Goal: Task Accomplishment & Management: Manage account settings

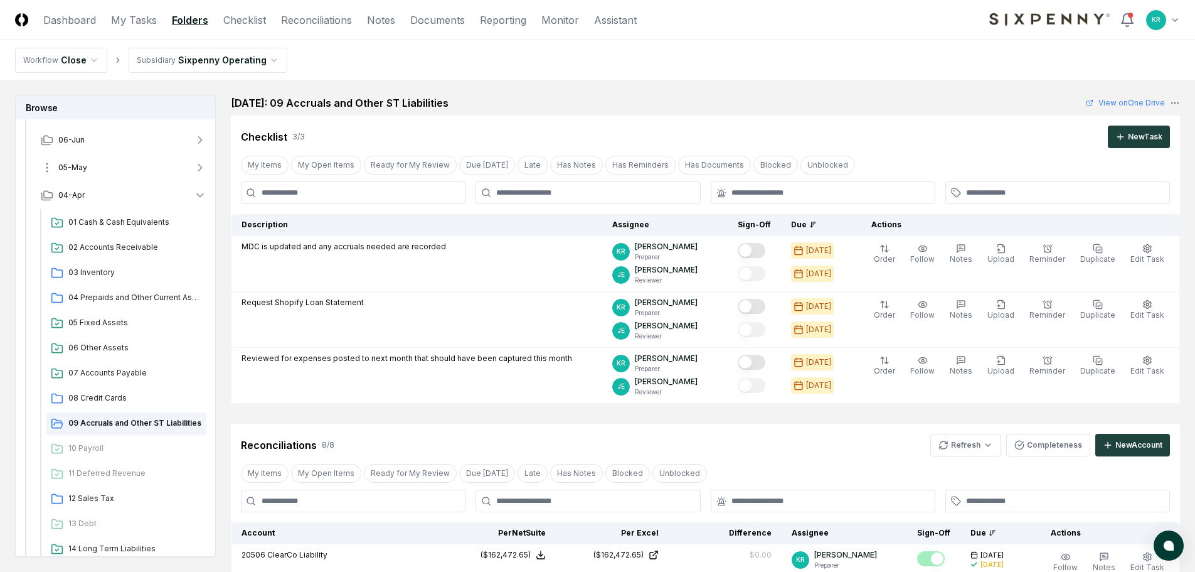
scroll to position [188, 0]
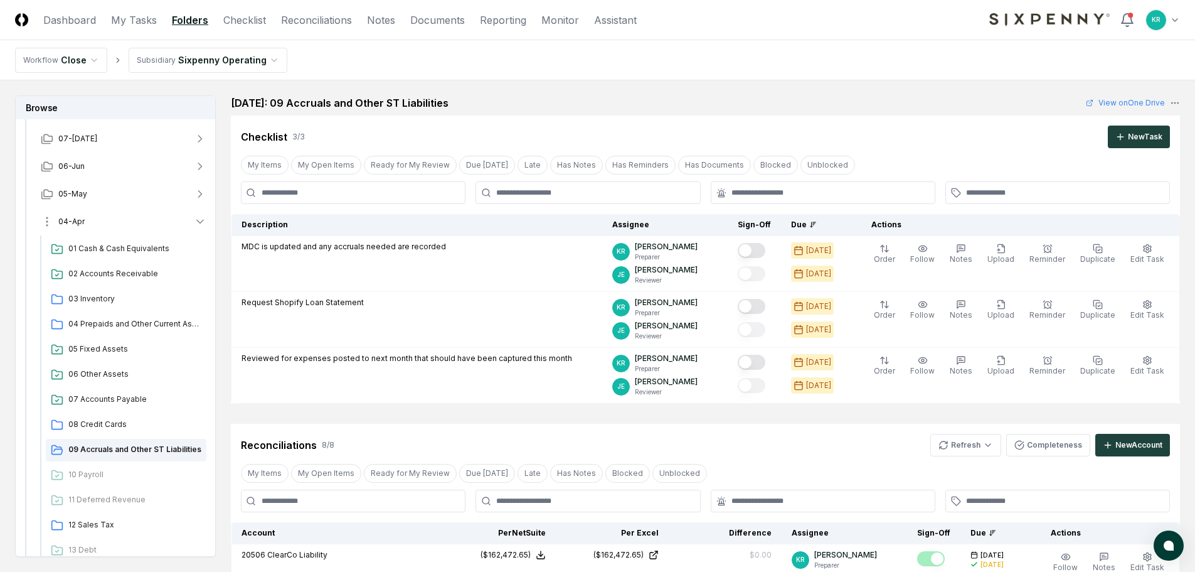
click at [87, 221] on button "04-Apr" at bounding box center [124, 222] width 186 height 28
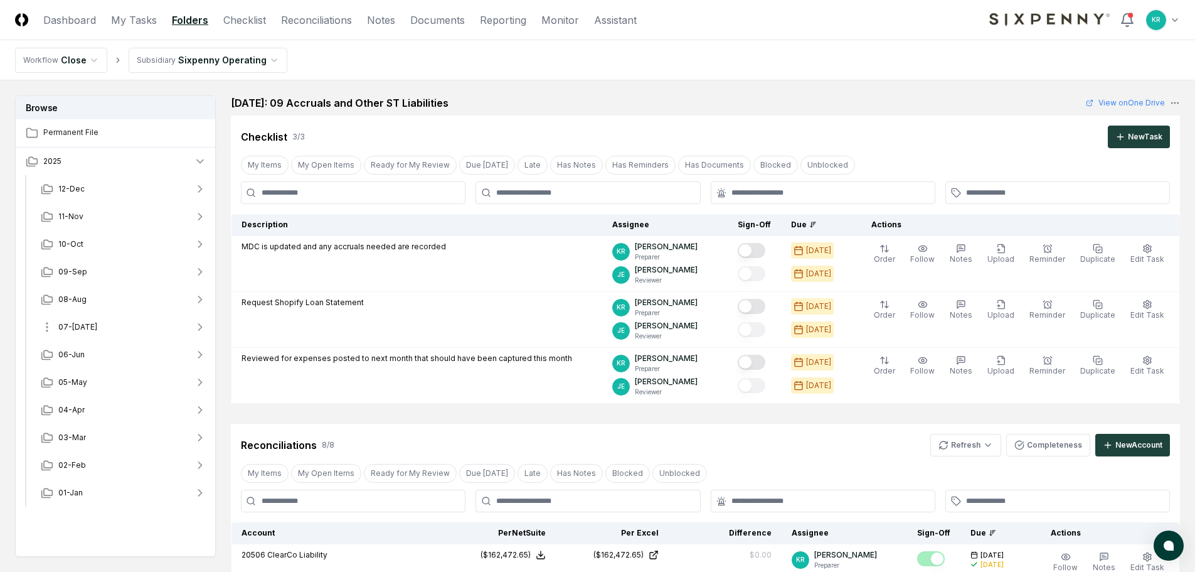
click at [87, 329] on button "07-[DATE]" at bounding box center [124, 327] width 186 height 28
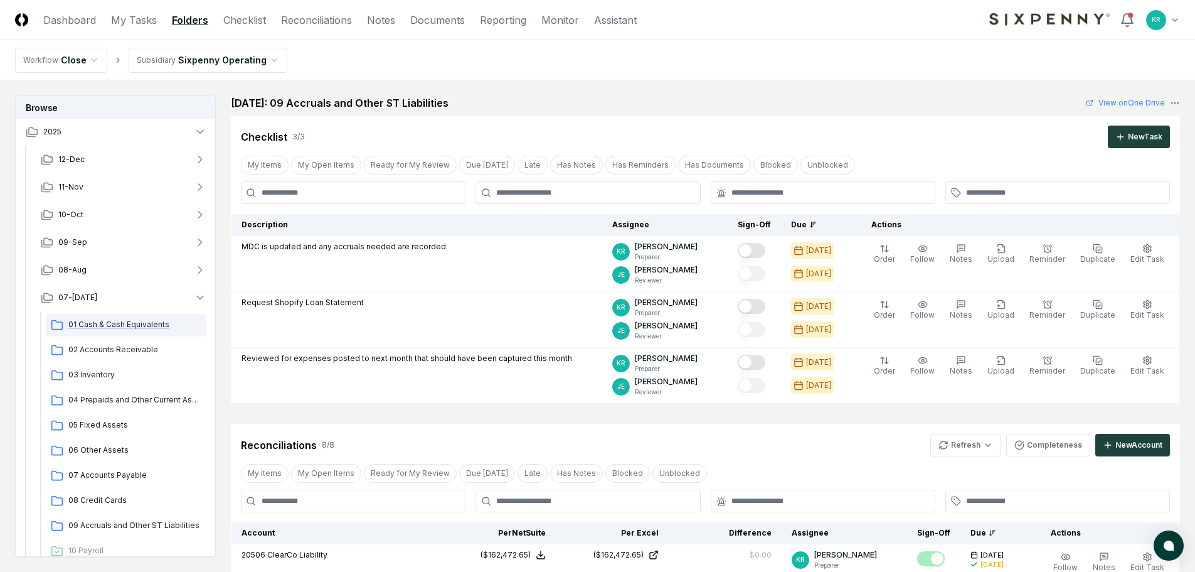
scroll to position [63, 0]
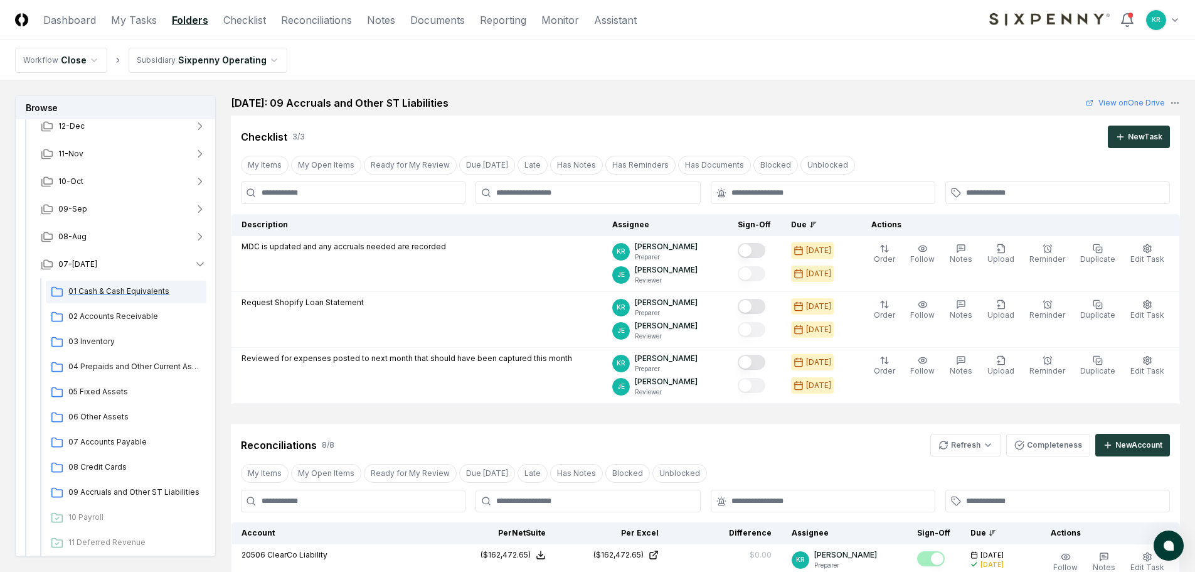
click at [124, 288] on span "01 Cash & Cash Equivalents" at bounding box center [134, 291] width 133 height 11
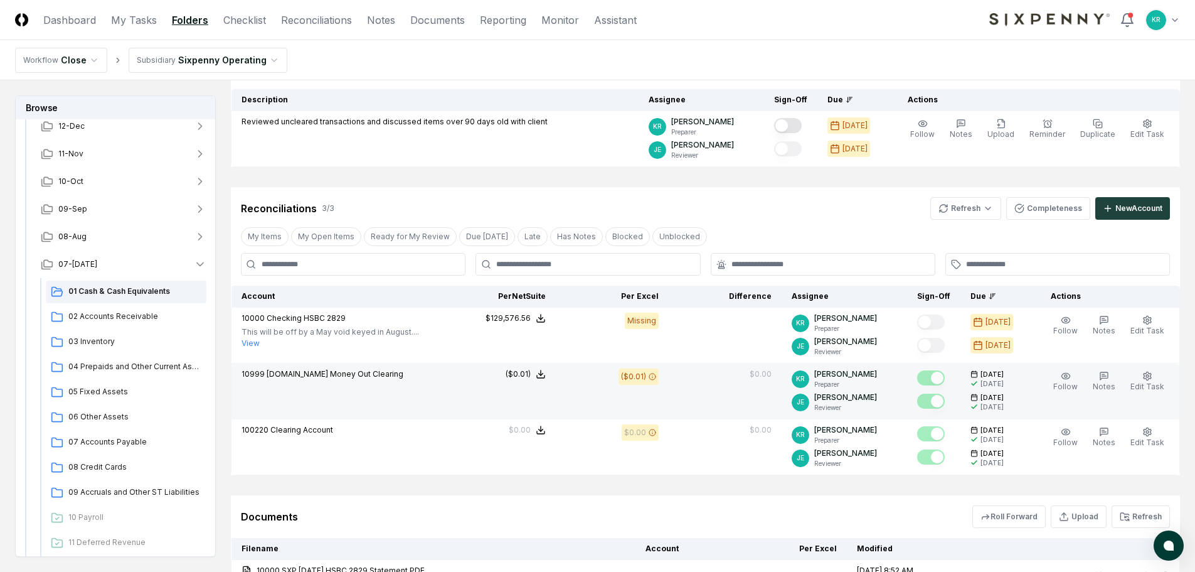
scroll to position [125, 0]
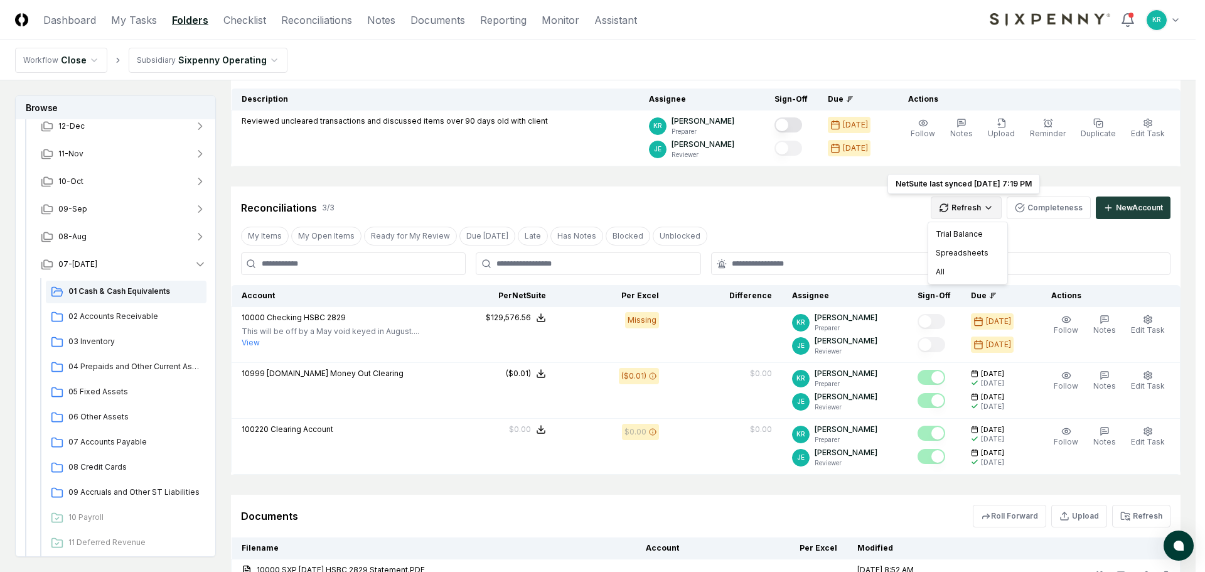
click at [971, 208] on html "CloseCore Dashboard My Tasks Folders Checklist Reconciliations Notes Documents …" at bounding box center [602, 279] width 1205 height 808
click at [950, 272] on div "All" at bounding box center [968, 271] width 74 height 19
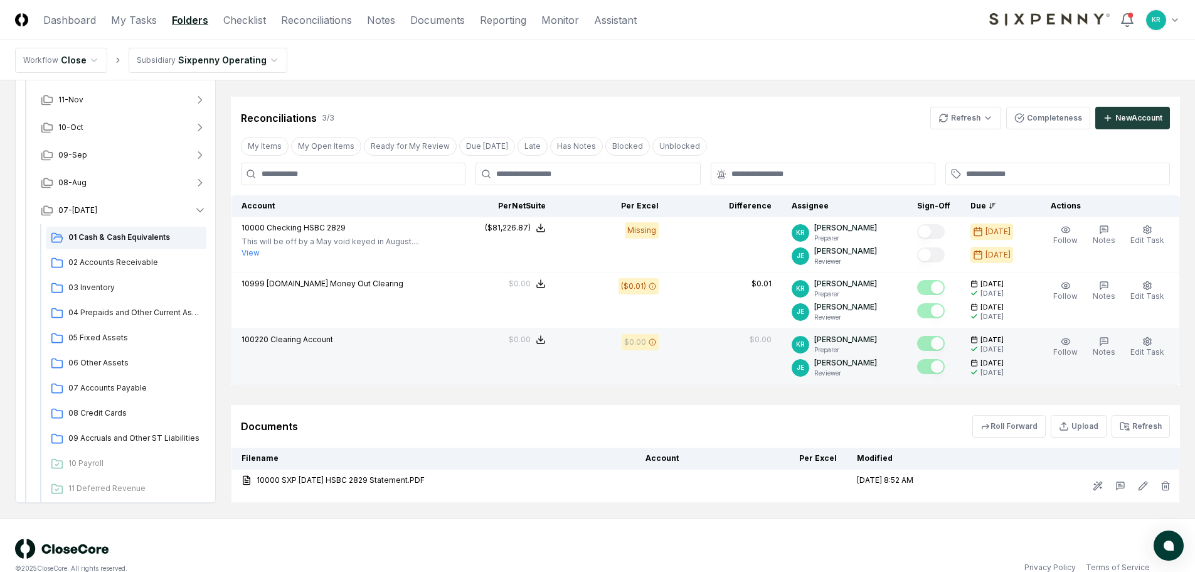
scroll to position [237, 0]
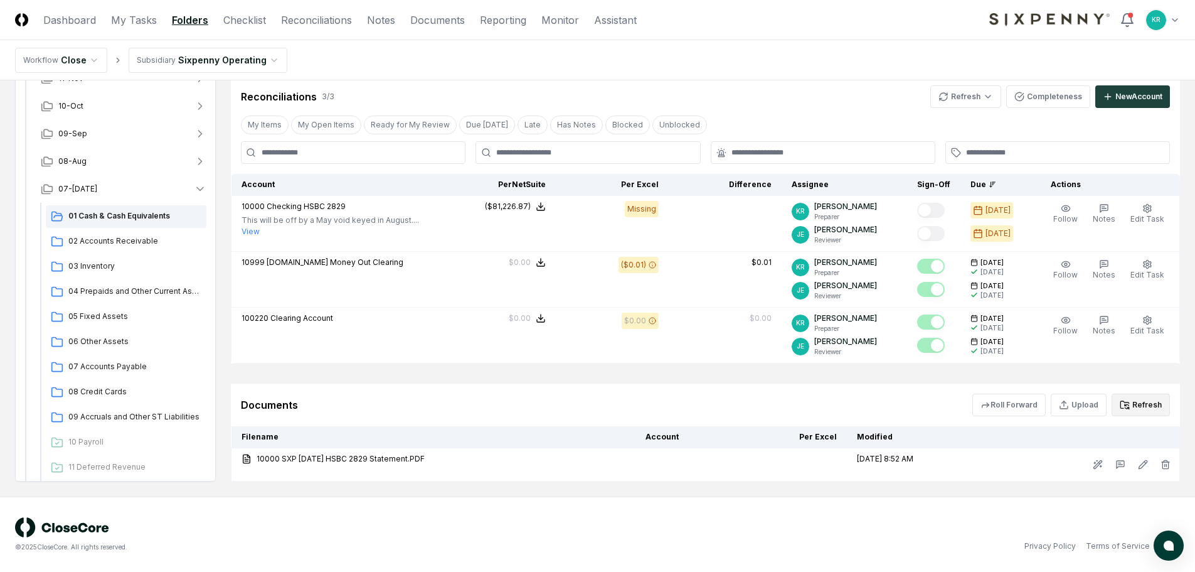
click at [1151, 402] on button "Refresh" at bounding box center [1141, 404] width 58 height 23
click at [85, 189] on button "07-[DATE]" at bounding box center [124, 189] width 186 height 28
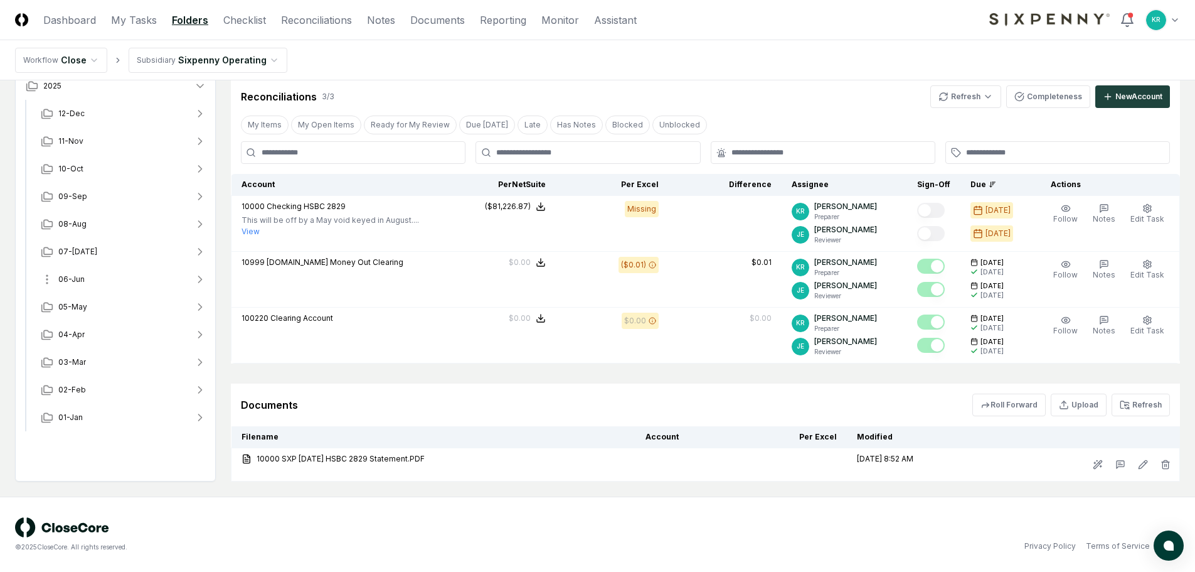
click at [82, 270] on button "06-Jun" at bounding box center [124, 279] width 186 height 28
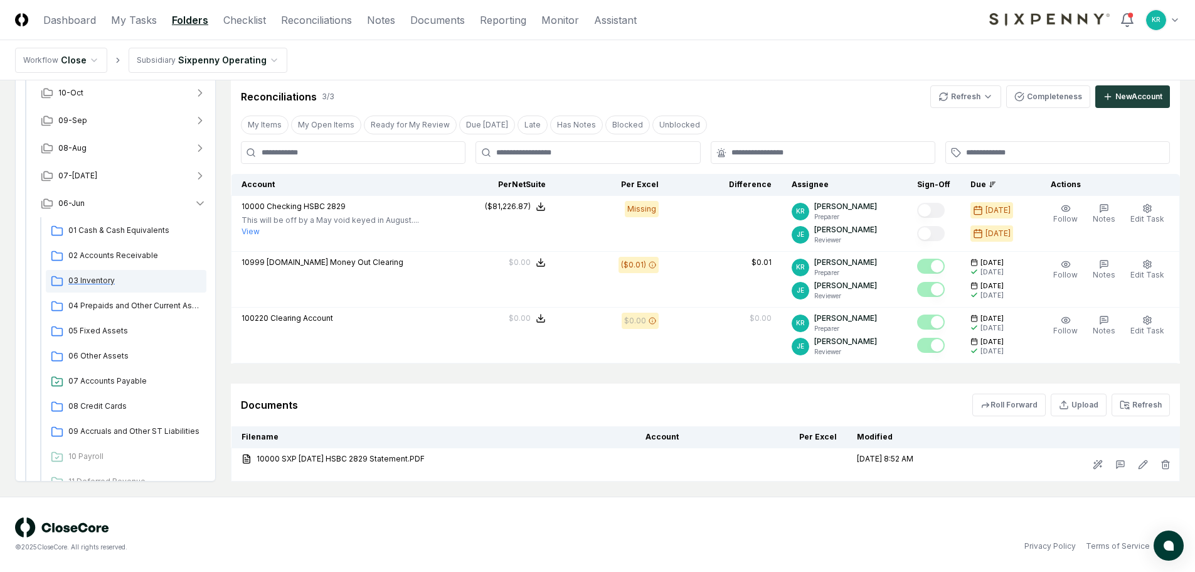
scroll to position [63, 0]
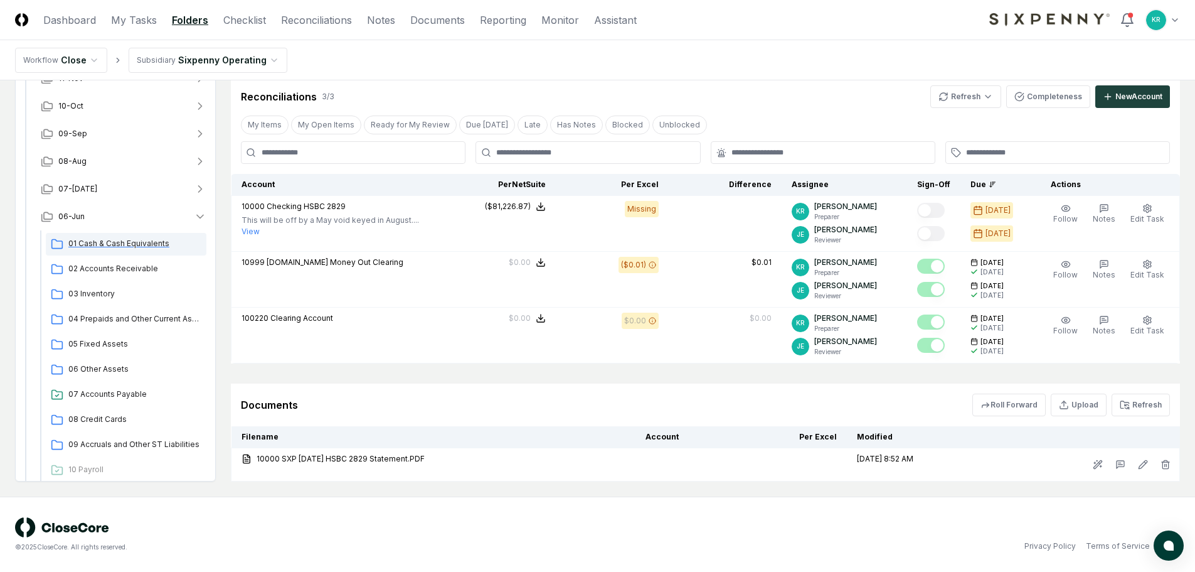
click at [144, 243] on span "01 Cash & Cash Equivalents" at bounding box center [134, 243] width 133 height 11
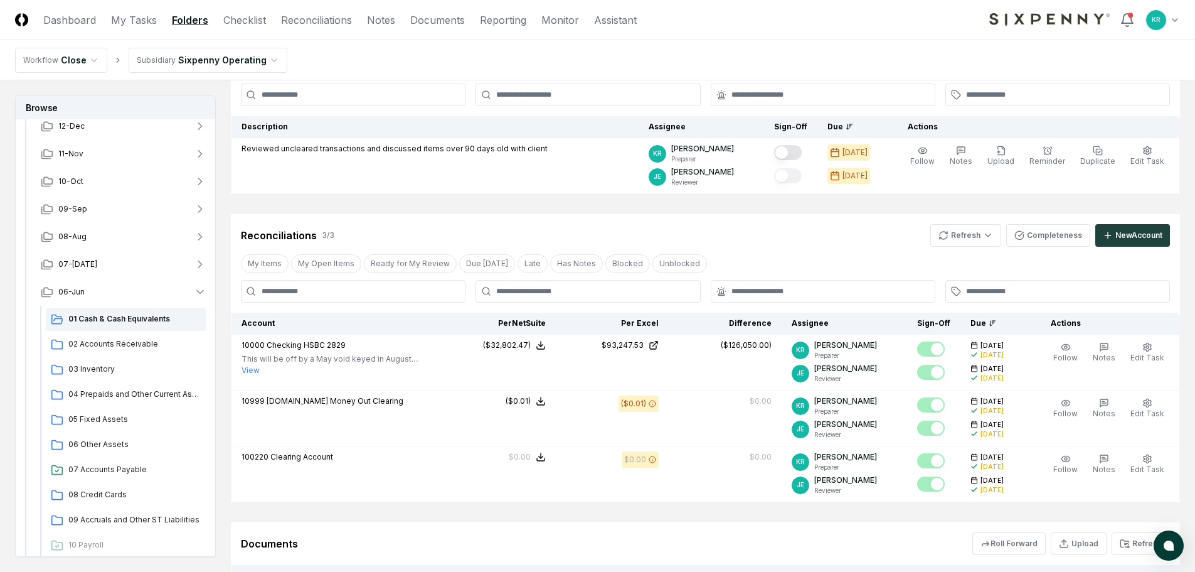
scroll to position [270, 0]
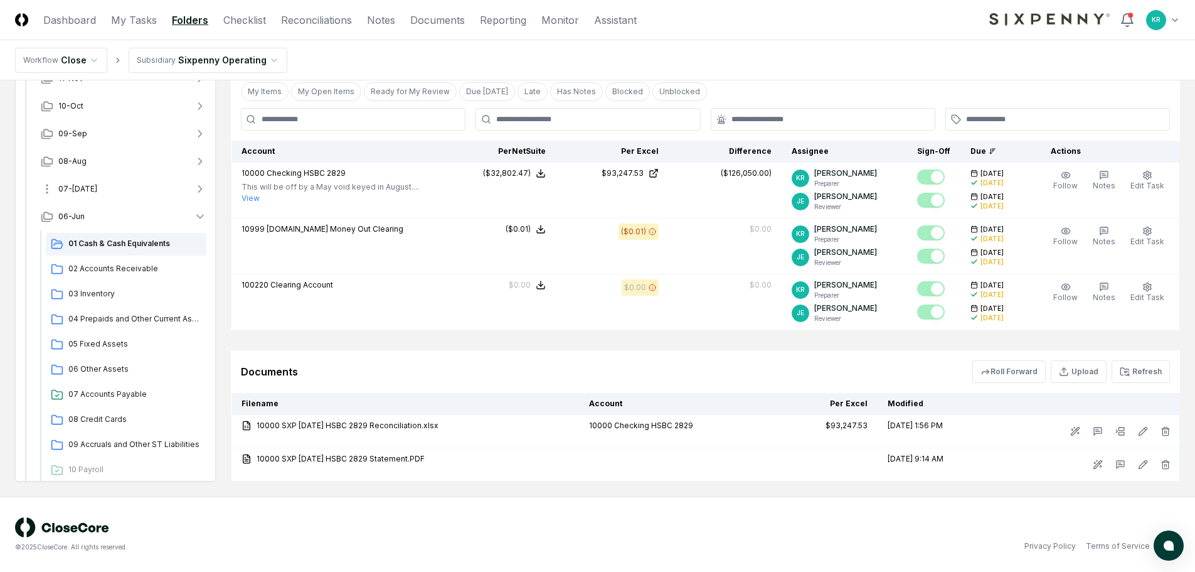
click at [83, 191] on button "07-[DATE]" at bounding box center [124, 189] width 186 height 28
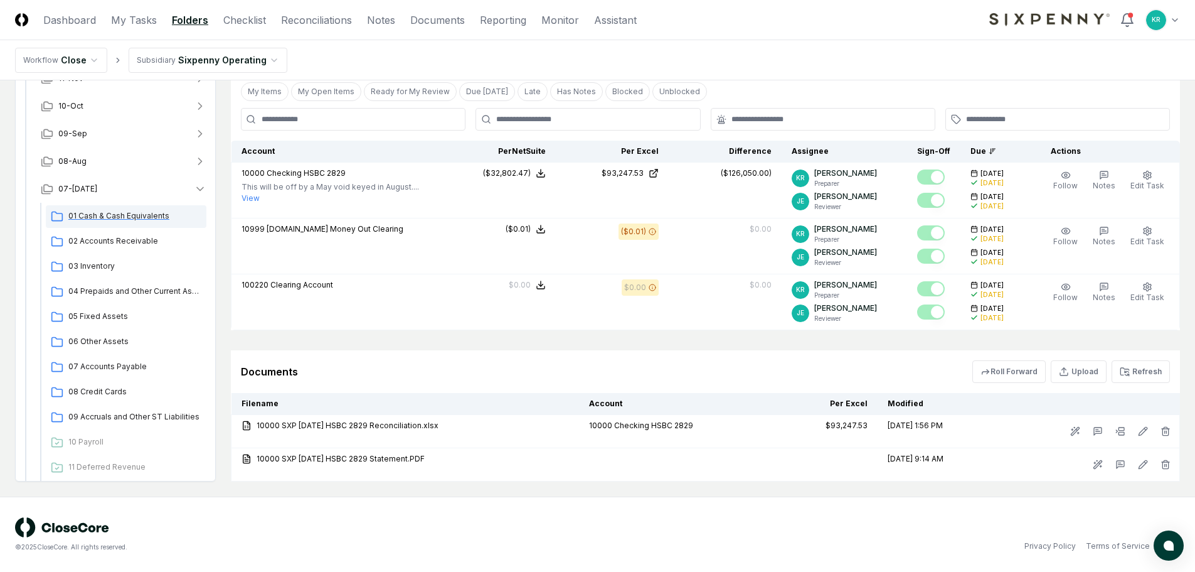
click at [132, 212] on span "01 Cash & Cash Equivalents" at bounding box center [134, 215] width 133 height 11
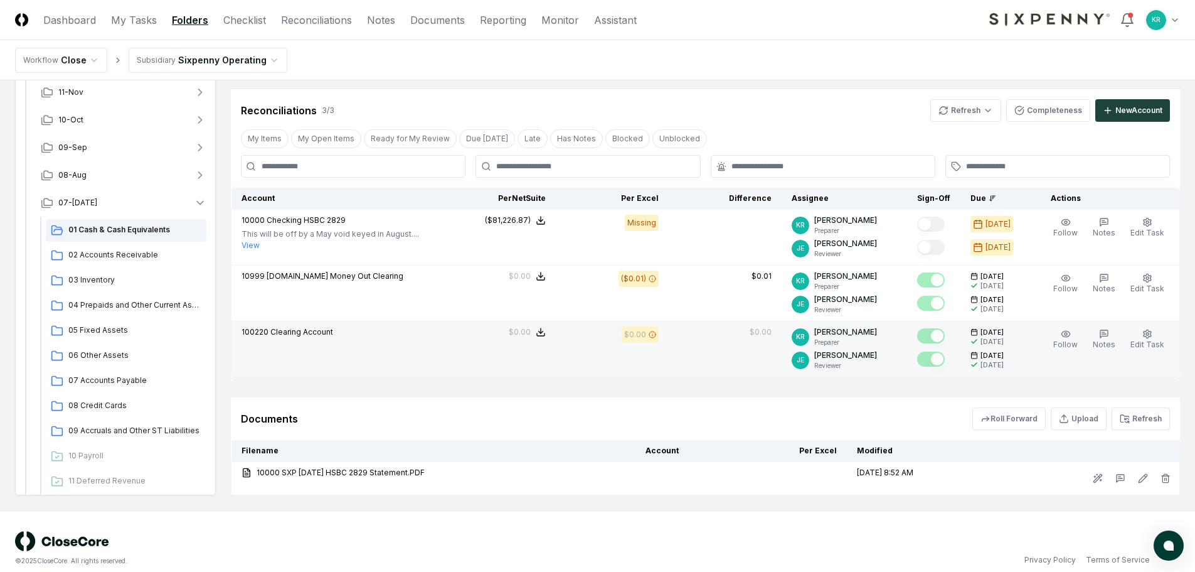
scroll to position [237, 0]
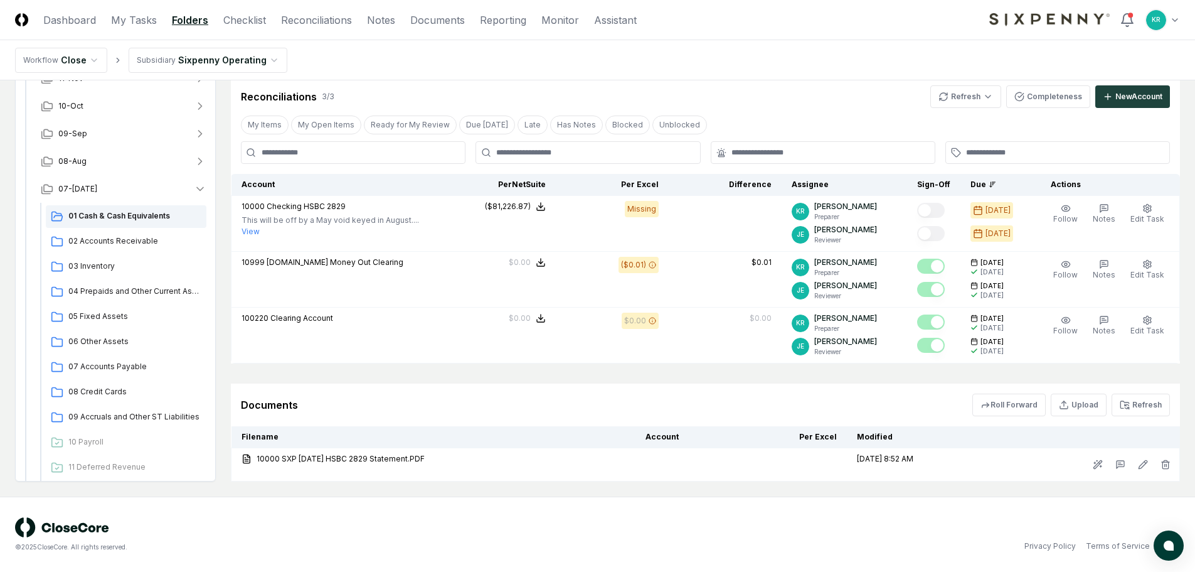
click at [1153, 407] on button "Refresh" at bounding box center [1141, 404] width 58 height 23
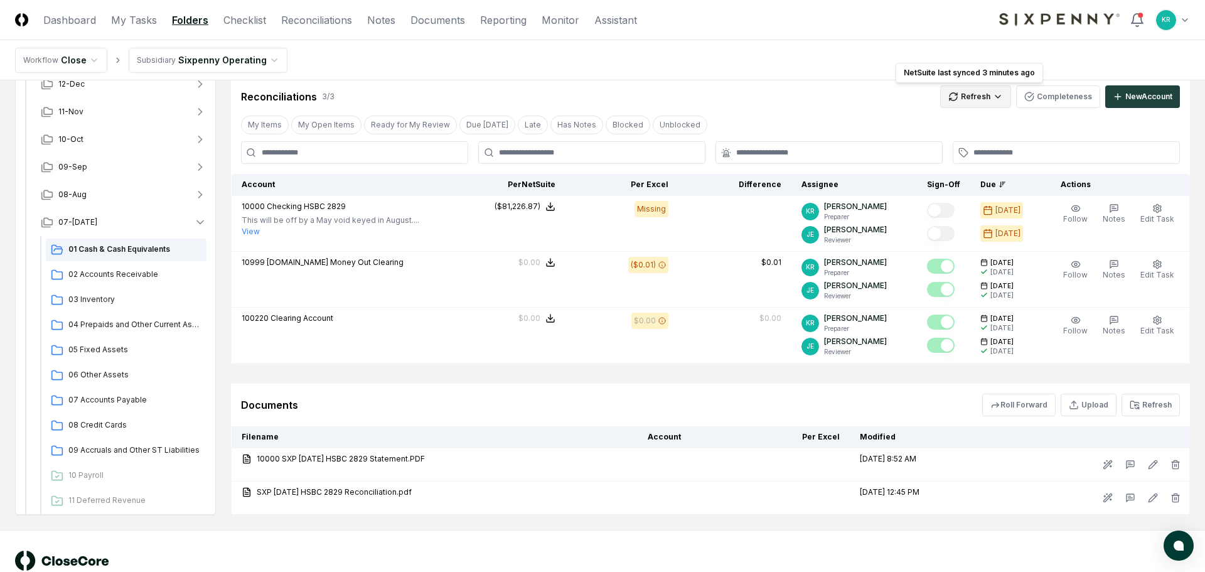
click at [956, 92] on html "CloseCore Dashboard My Tasks Folders Checklist Reconciliations Notes Documents …" at bounding box center [602, 183] width 1205 height 841
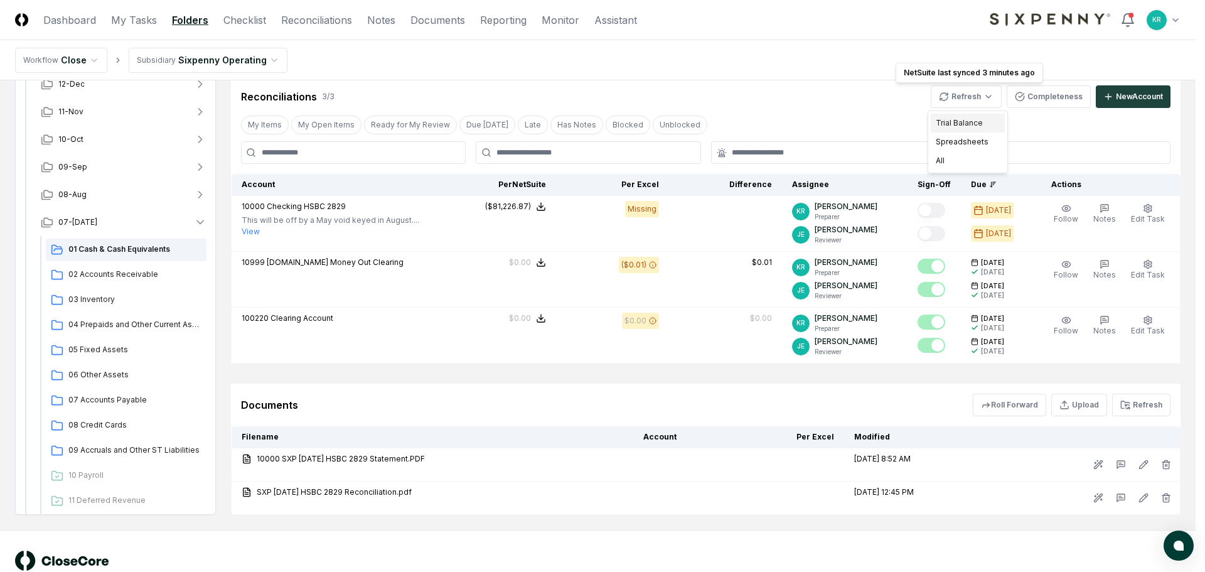
click at [947, 126] on div "Trial Balance" at bounding box center [968, 123] width 74 height 19
click at [982, 94] on html "CloseCore Dashboard My Tasks Folders Checklist Reconciliations Notes Documents …" at bounding box center [602, 183] width 1205 height 841
click at [944, 158] on div "All" at bounding box center [968, 160] width 74 height 19
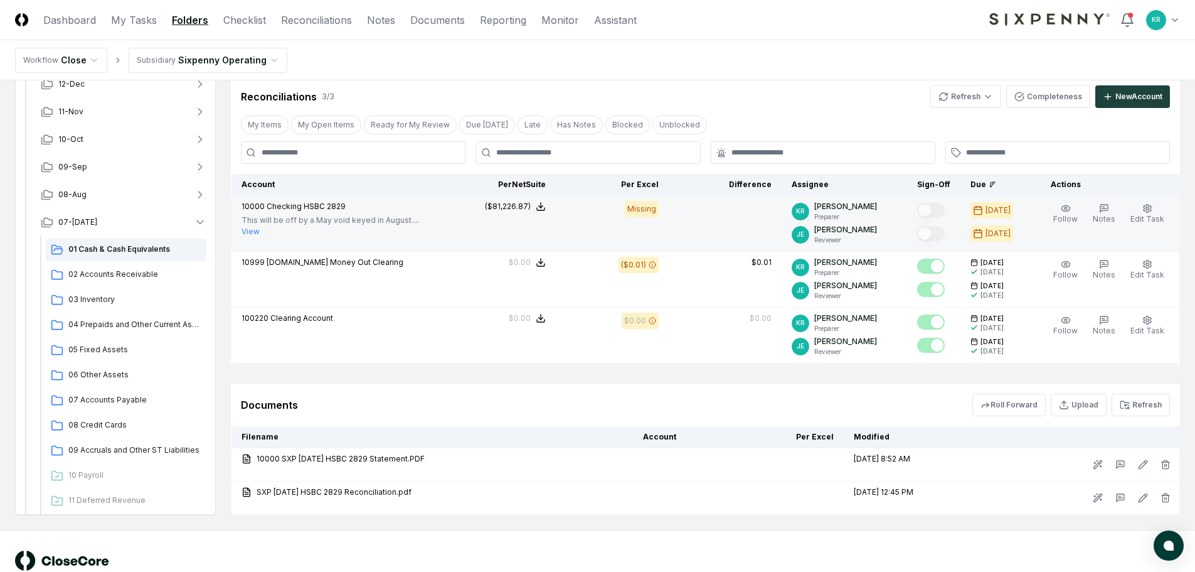
click at [245, 228] on button "View" at bounding box center [251, 231] width 18 height 11
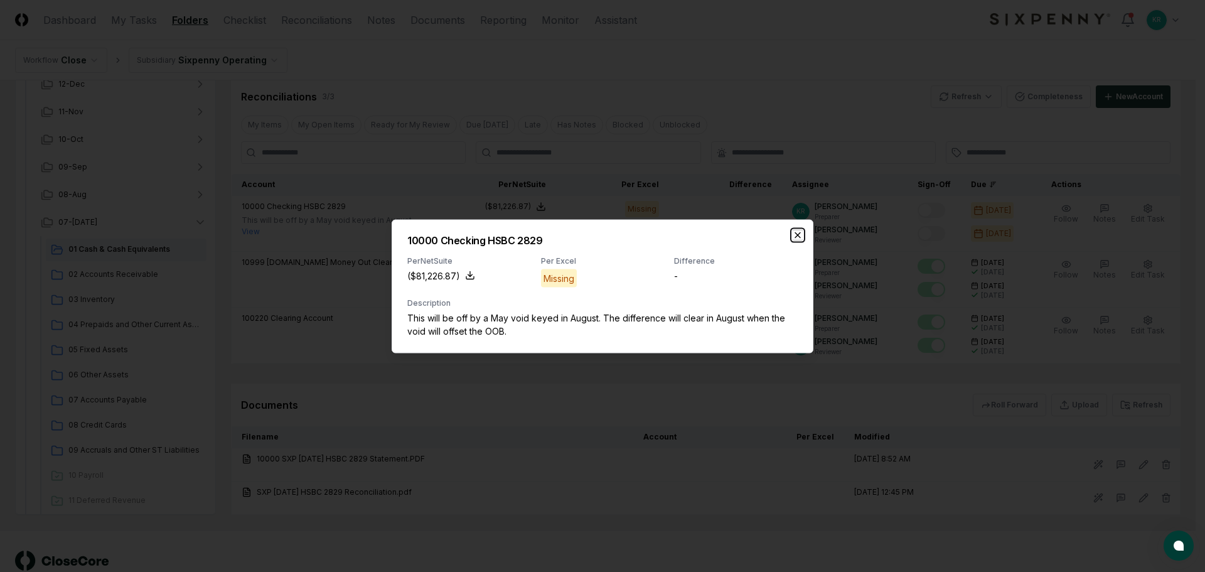
click at [796, 238] on icon "button" at bounding box center [798, 235] width 10 height 10
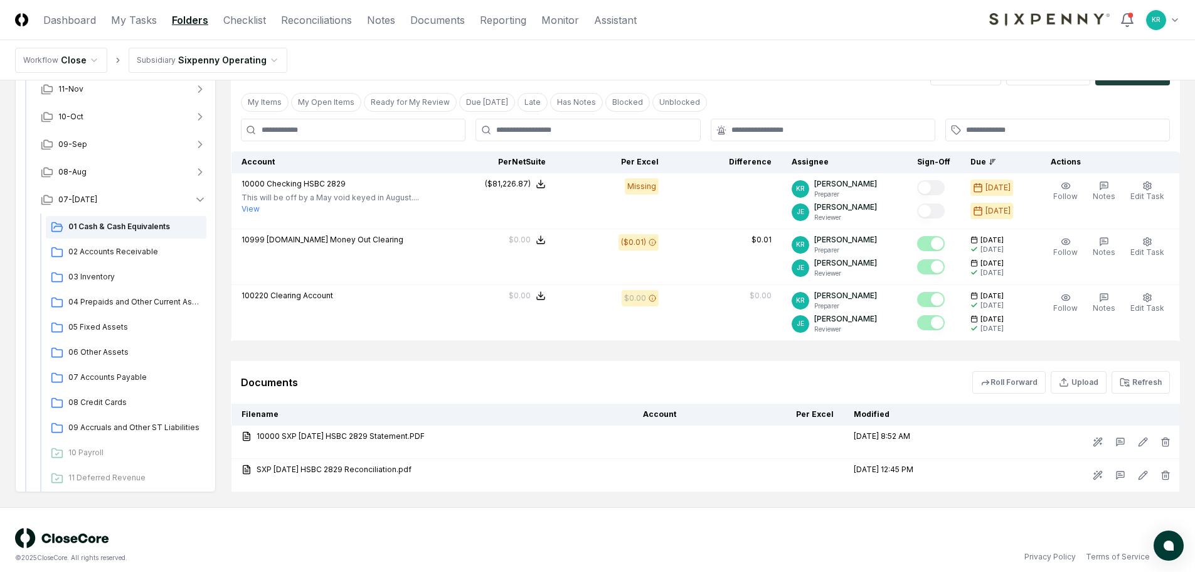
scroll to position [270, 0]
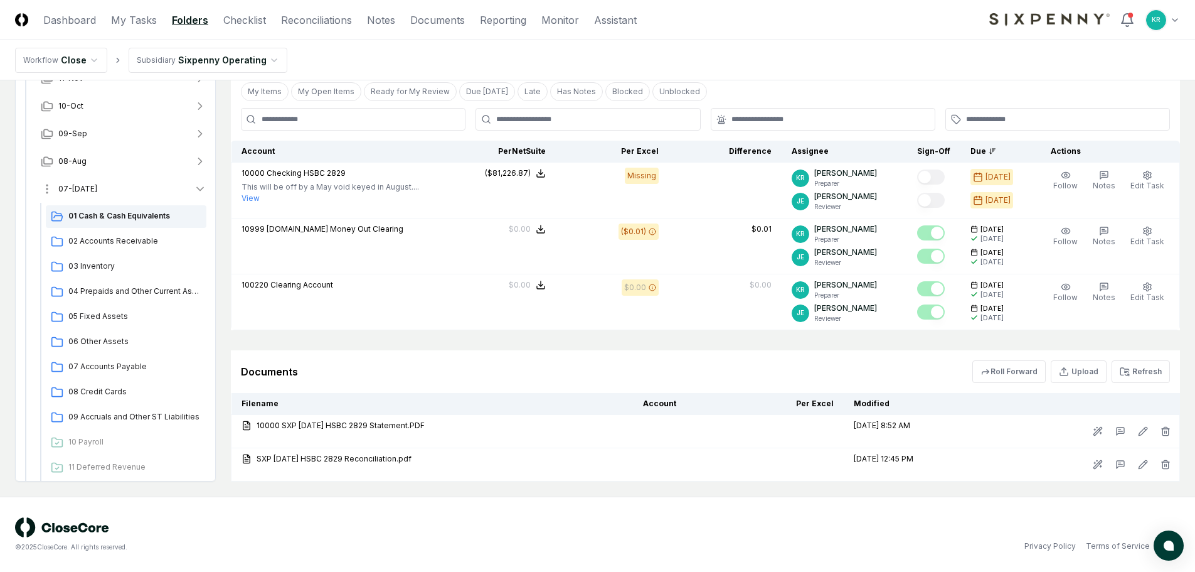
click at [71, 192] on span "07-[DATE]" at bounding box center [77, 188] width 39 height 11
click at [80, 219] on span "06-Jun" at bounding box center [71, 216] width 26 height 11
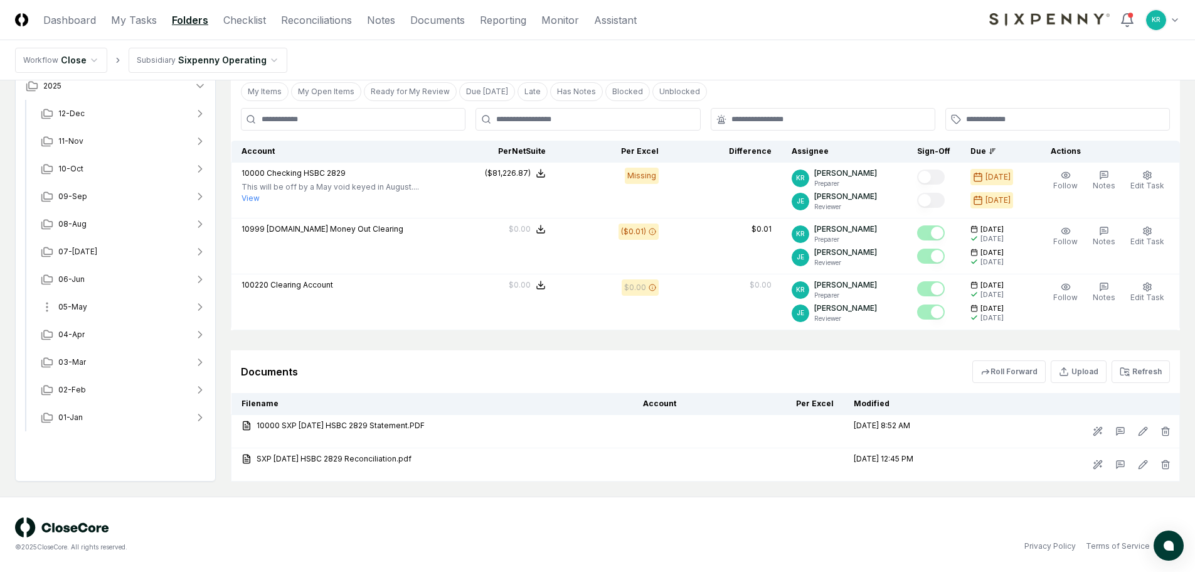
click at [79, 309] on span "05-May" at bounding box center [72, 306] width 29 height 11
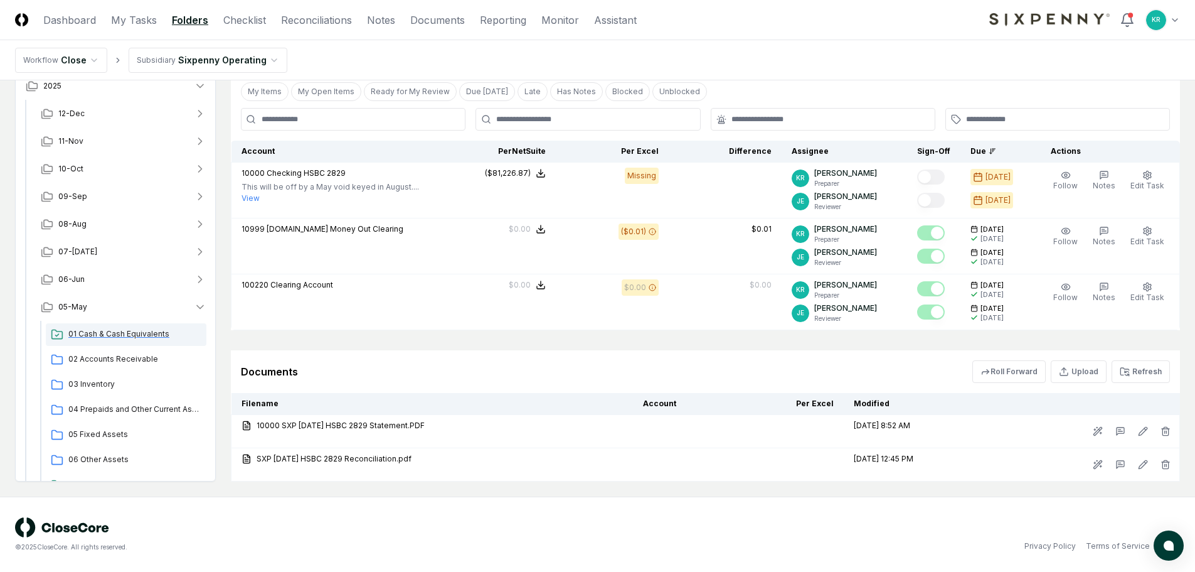
click at [78, 333] on span "01 Cash & Cash Equivalents" at bounding box center [134, 333] width 133 height 11
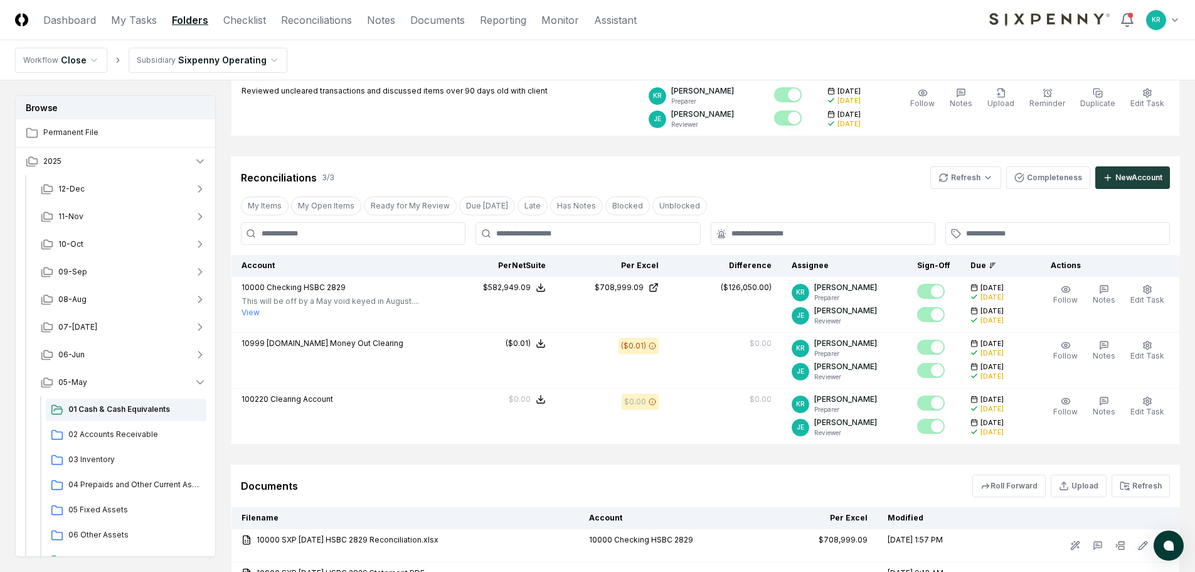
scroll to position [314, 0]
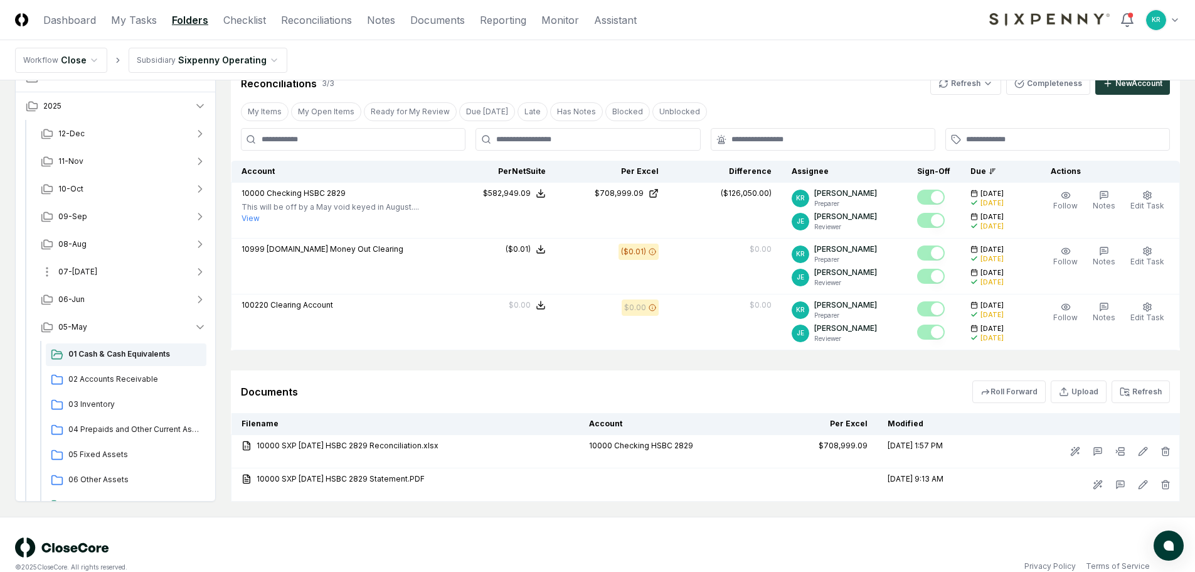
click at [73, 272] on span "07-[DATE]" at bounding box center [77, 271] width 39 height 11
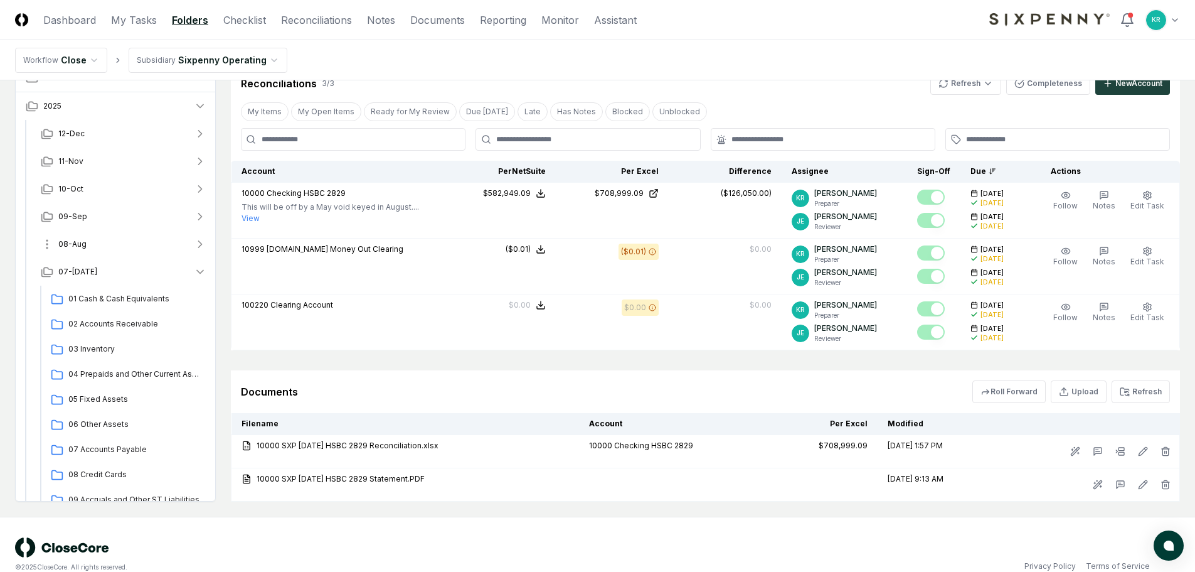
drag, startPoint x: 94, startPoint y: 300, endPoint x: 127, endPoint y: 299, distance: 33.3
click at [94, 300] on span "01 Cash & Cash Equivalents" at bounding box center [134, 298] width 133 height 11
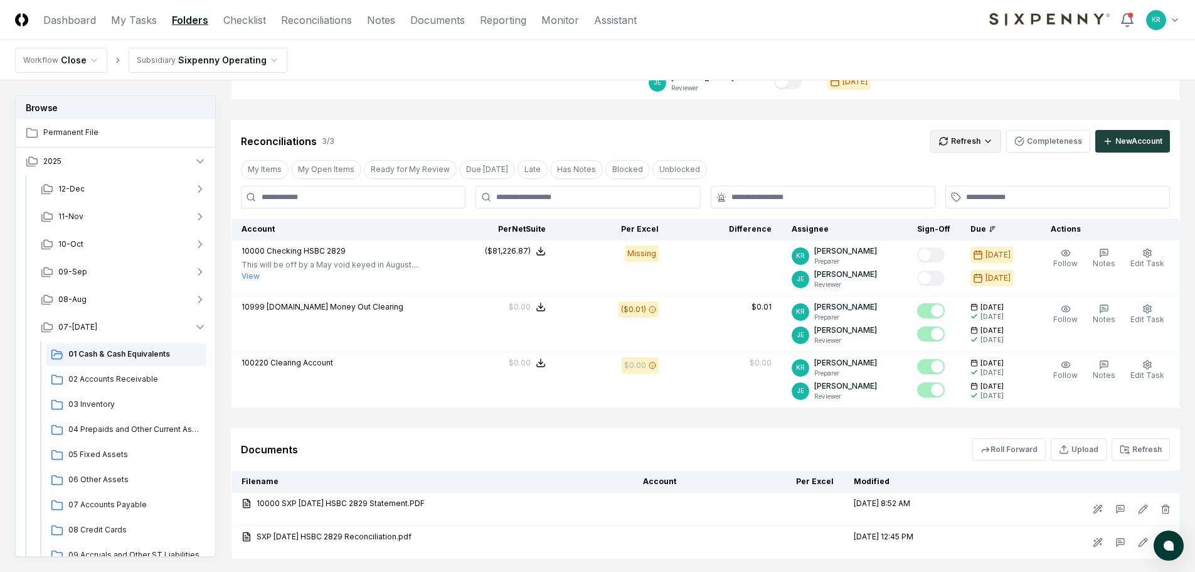
scroll to position [125, 0]
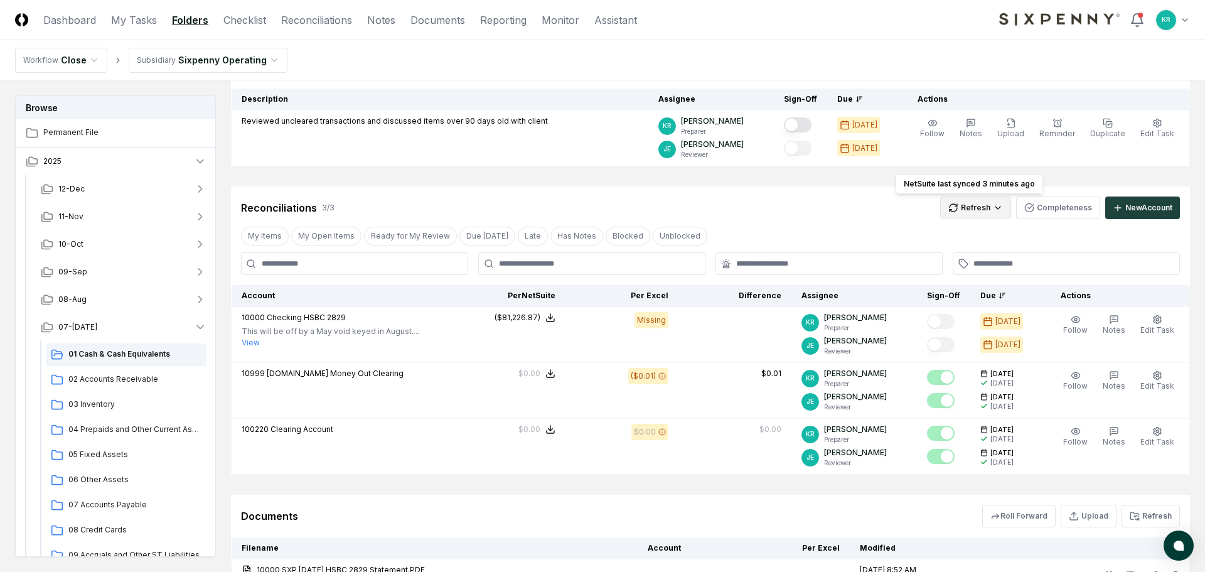
click at [985, 210] on html "CloseCore Dashboard My Tasks Folders Checklist Reconciliations Notes Documents …" at bounding box center [602, 295] width 1205 height 841
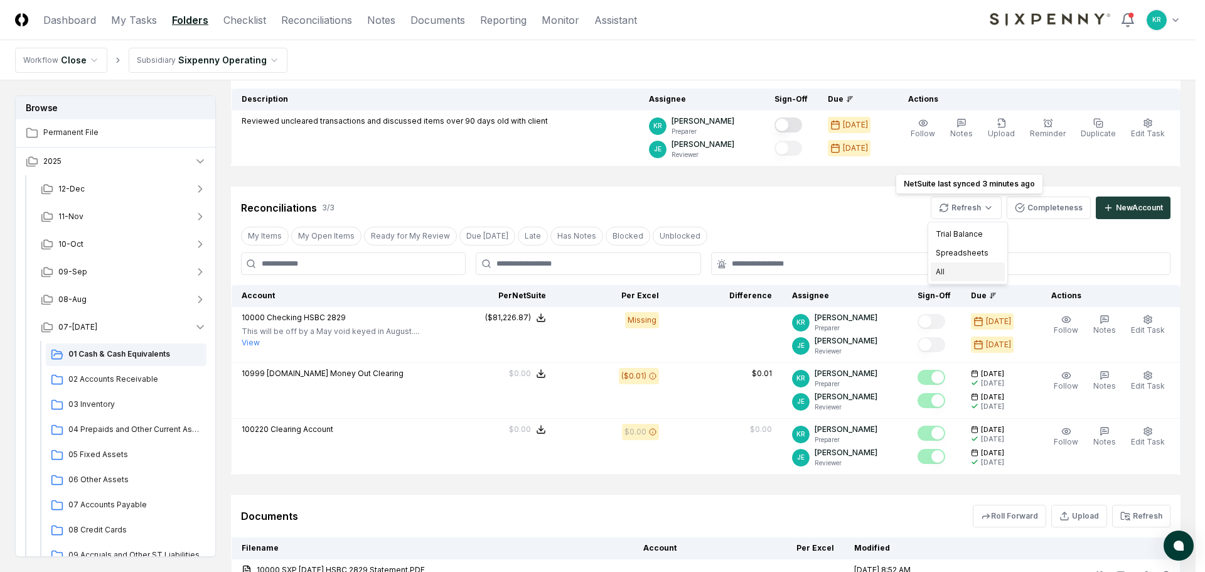
click at [960, 271] on div "All" at bounding box center [968, 271] width 74 height 19
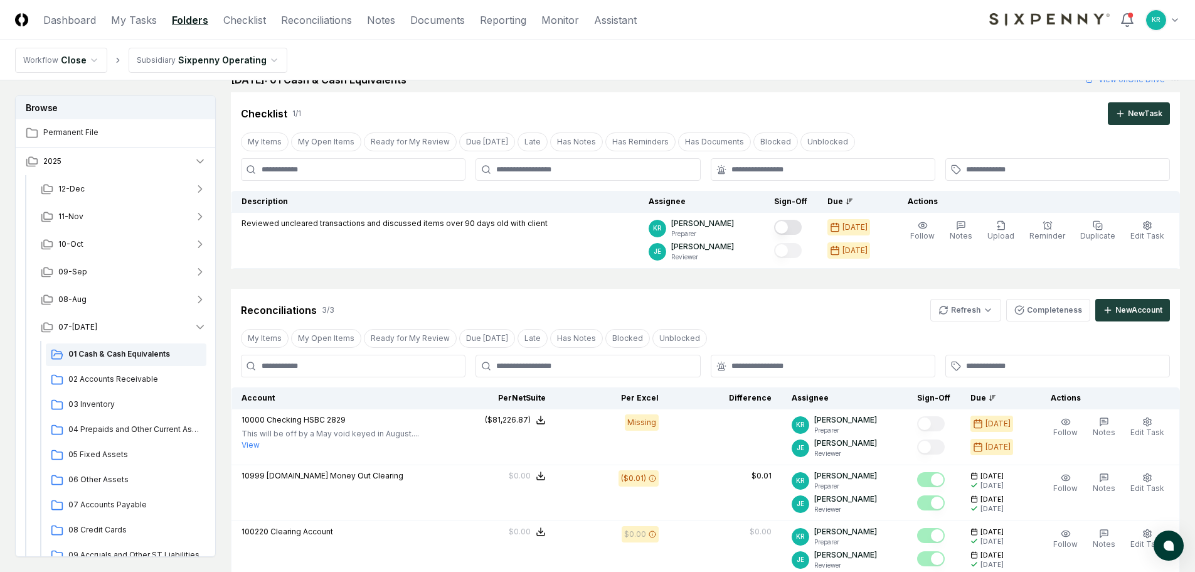
scroll to position [0, 0]
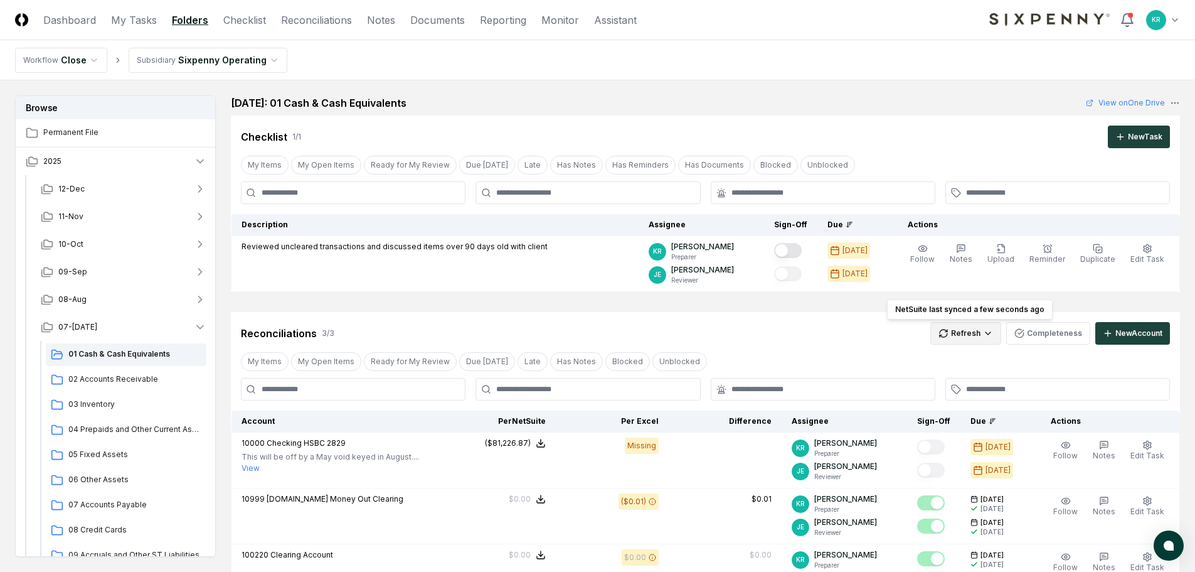
click at [970, 333] on html "CloseCore Dashboard My Tasks Folders Checklist Reconciliations Notes Documents …" at bounding box center [597, 437] width 1195 height 875
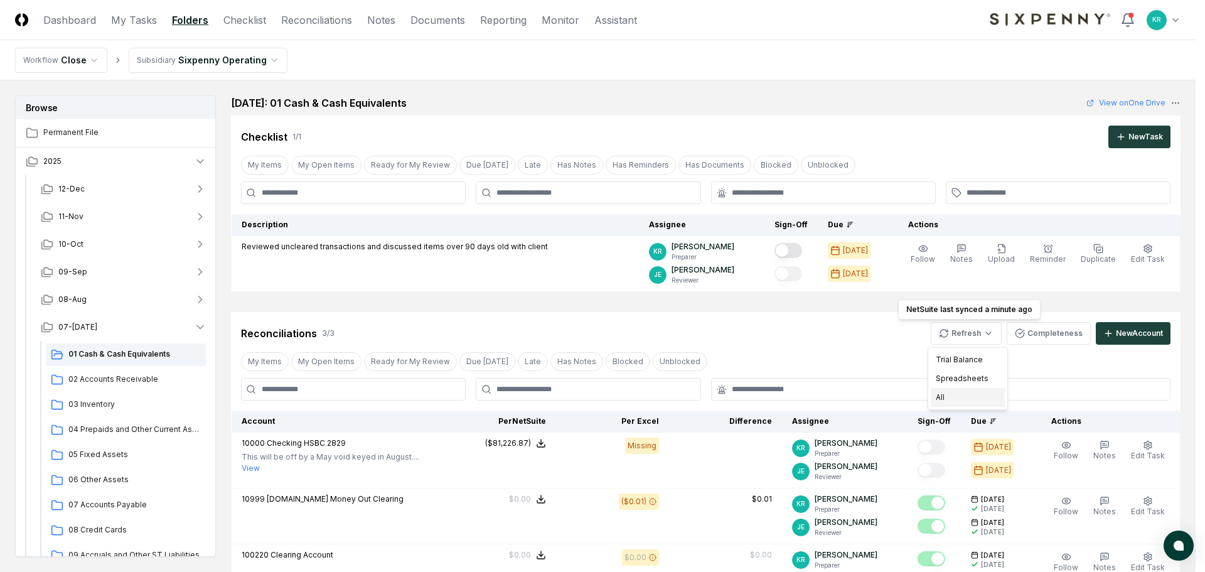
click at [942, 396] on div "All" at bounding box center [968, 397] width 74 height 19
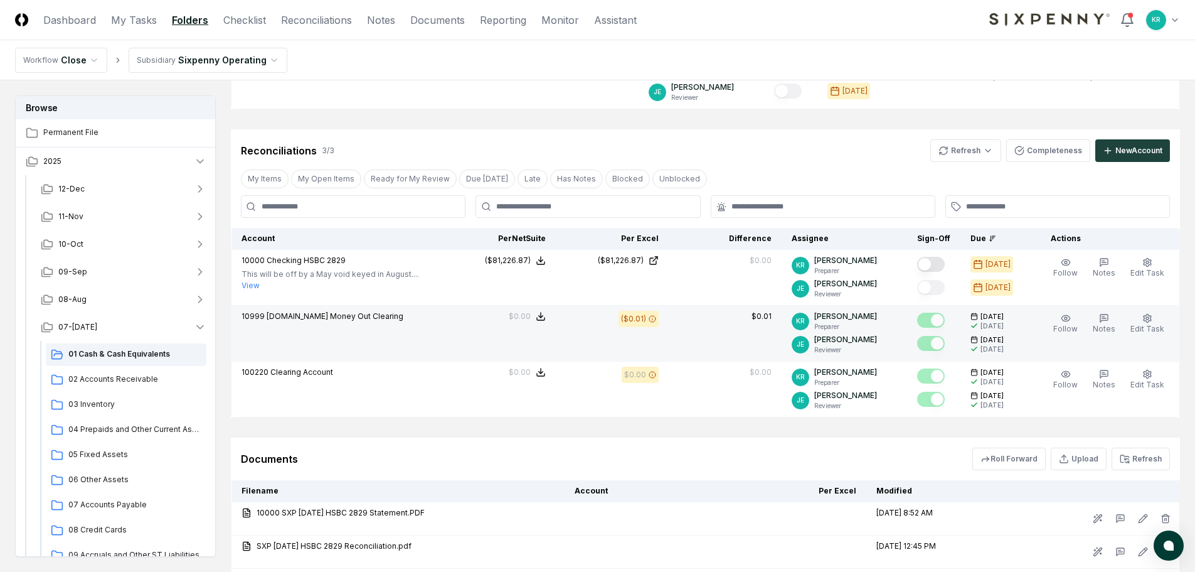
scroll to position [188, 0]
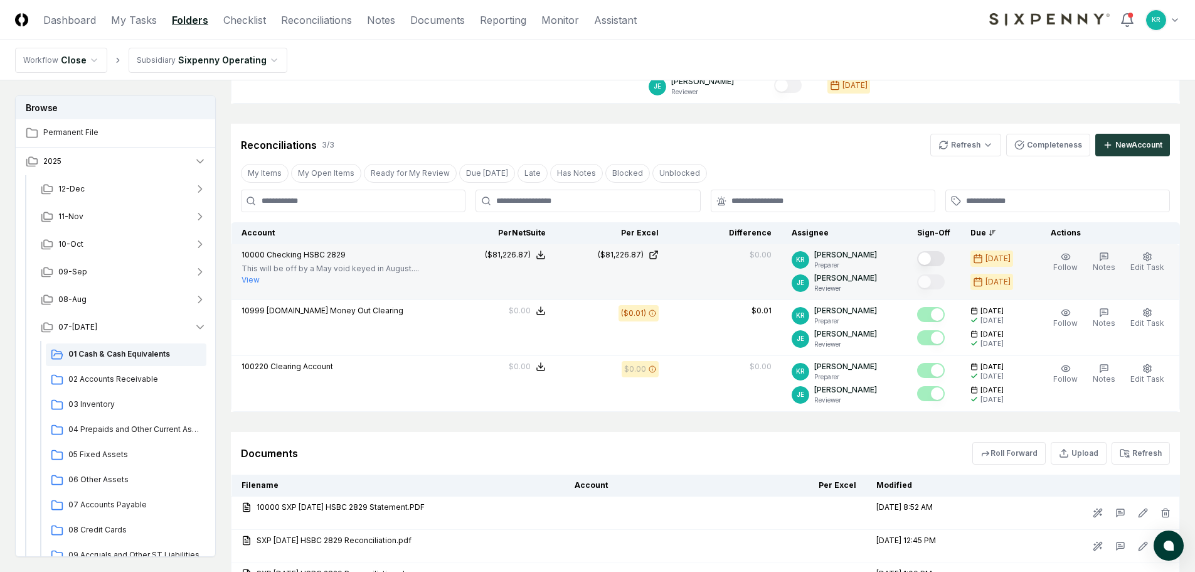
click at [937, 253] on button "Mark complete" at bounding box center [931, 258] width 28 height 15
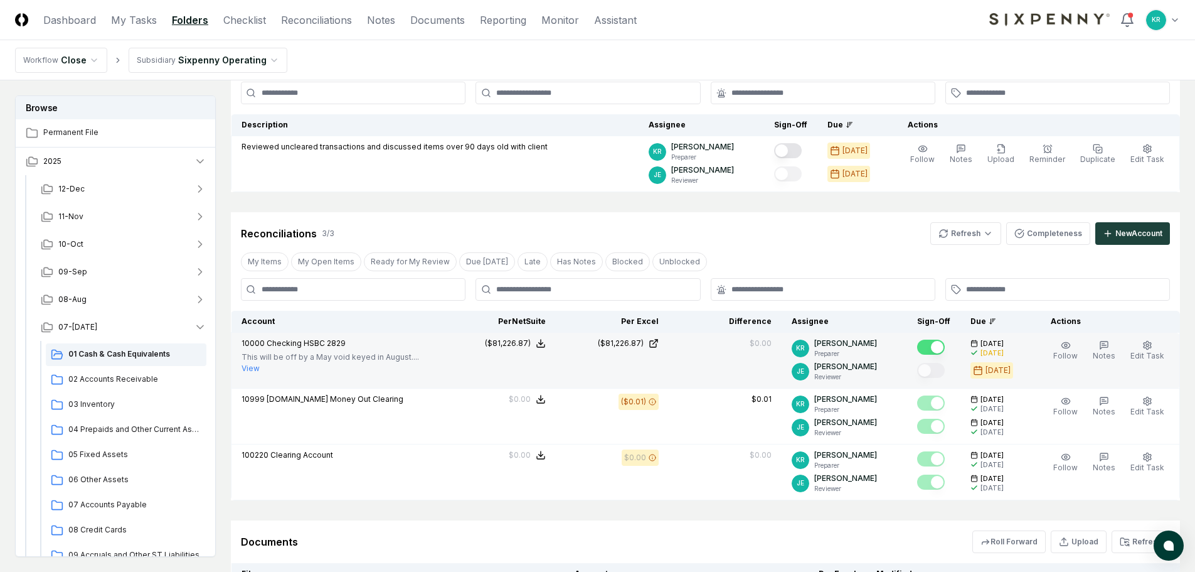
scroll to position [85, 0]
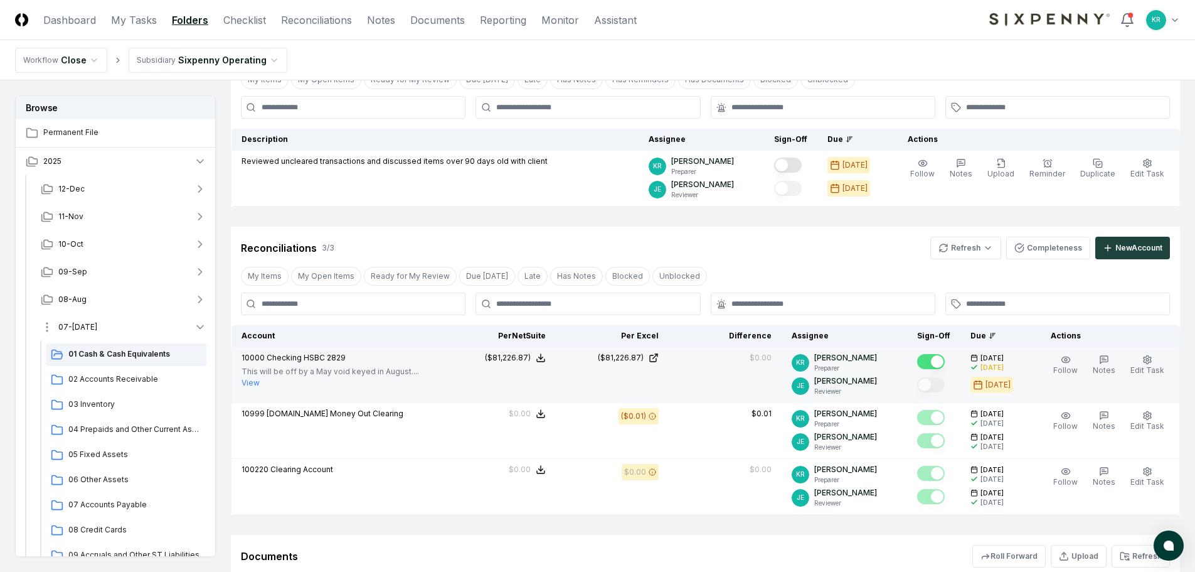
click at [61, 323] on span "07-[DATE]" at bounding box center [77, 326] width 39 height 11
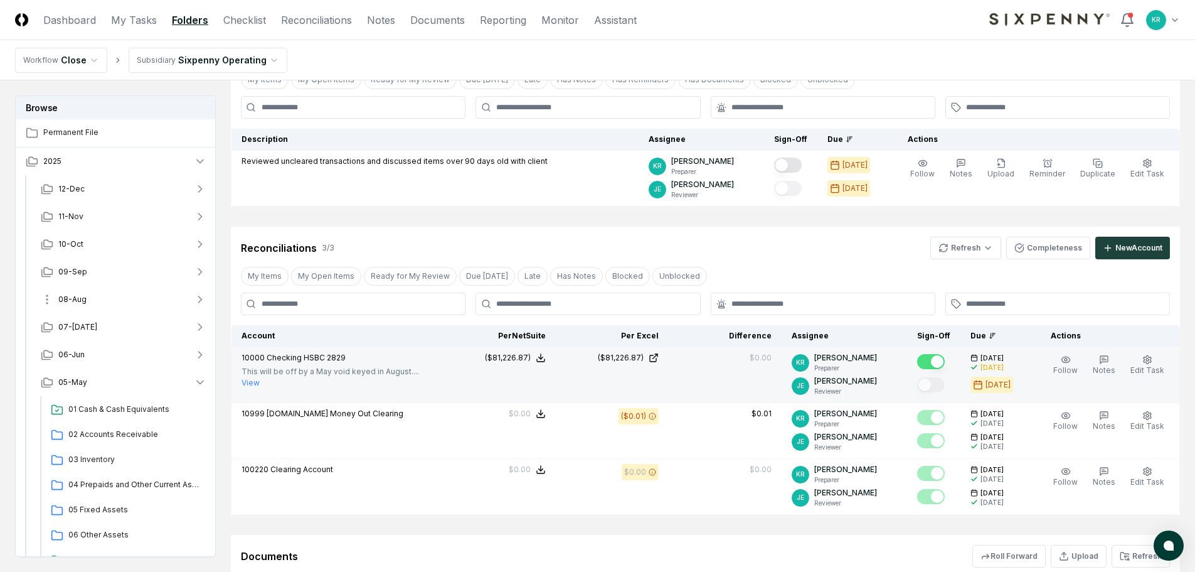
click at [77, 299] on span "08-Aug" at bounding box center [72, 299] width 28 height 11
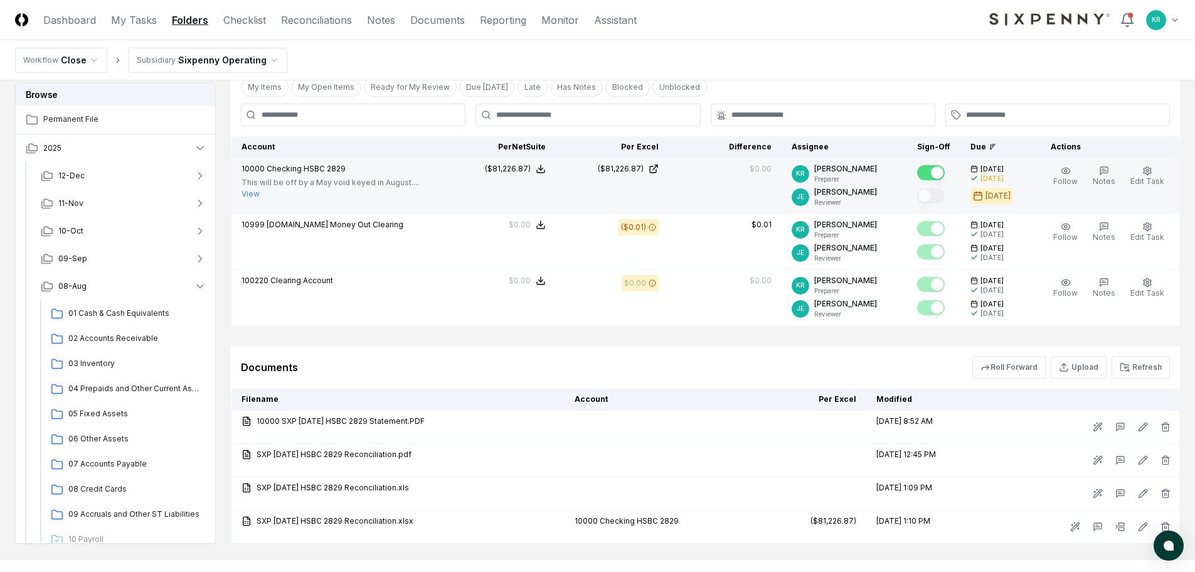
scroll to position [274, 0]
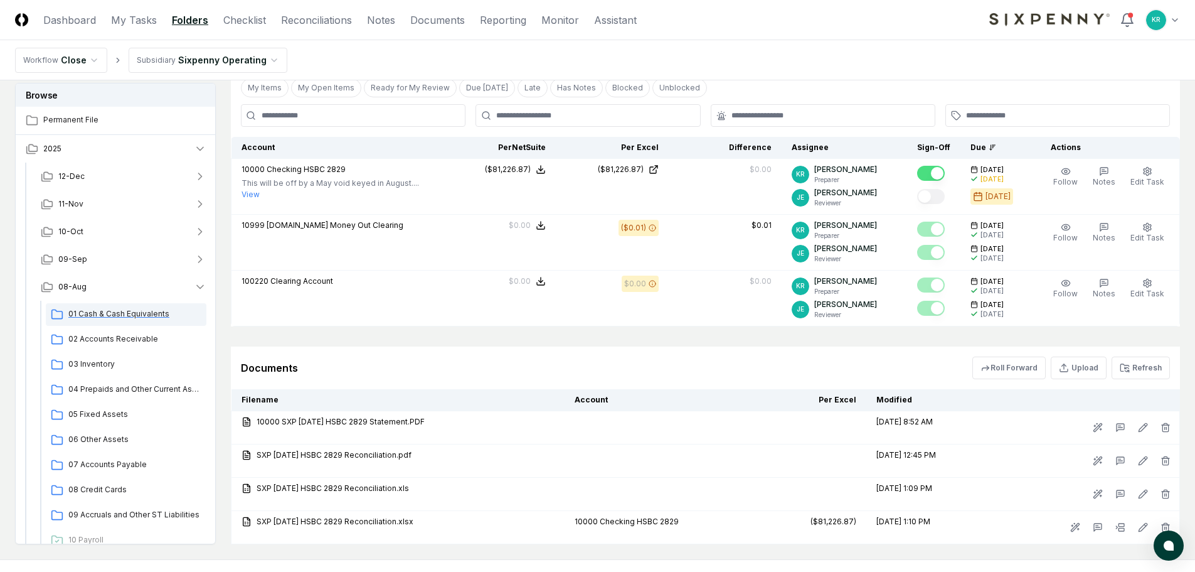
click at [81, 319] on span "01 Cash & Cash Equivalents" at bounding box center [134, 313] width 133 height 11
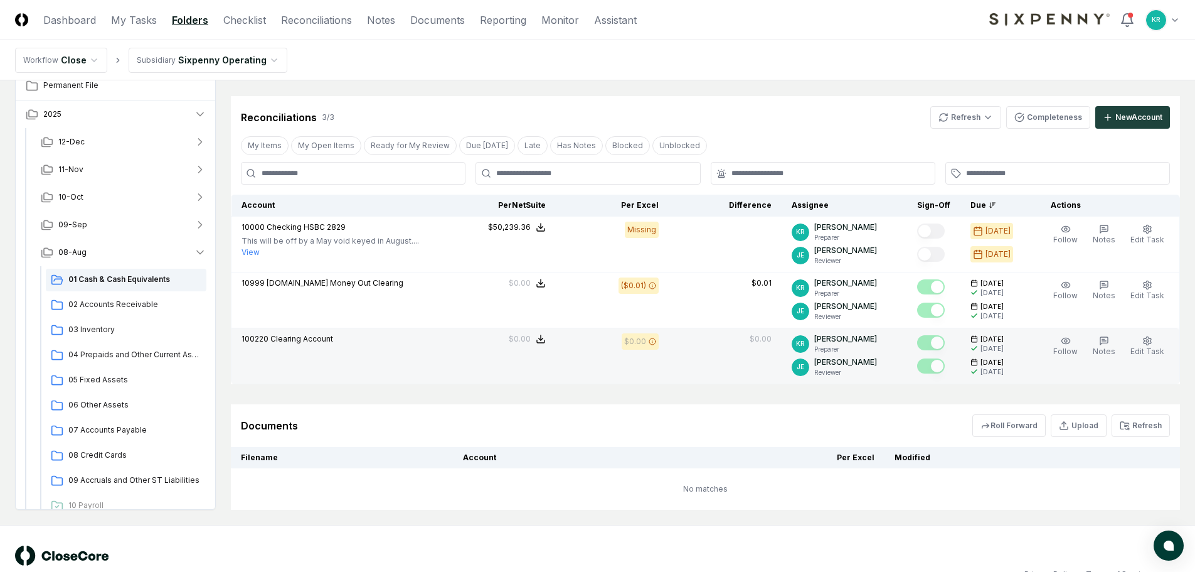
scroll to position [181, 0]
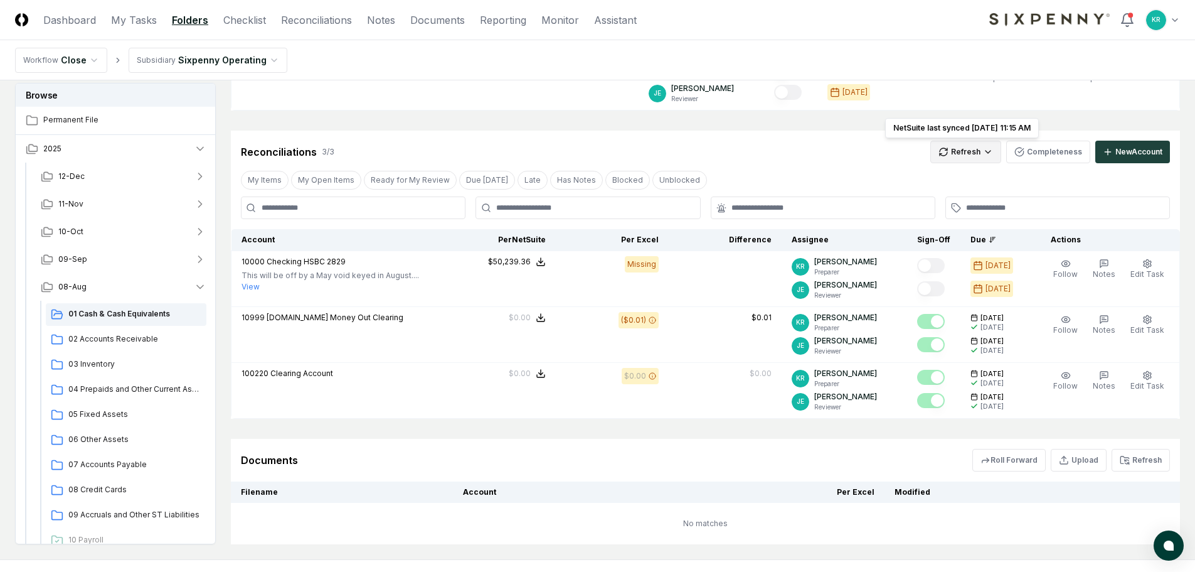
click at [993, 154] on html "CloseCore Dashboard My Tasks Folders Checklist Reconciliations Notes Documents …" at bounding box center [597, 227] width 1195 height 816
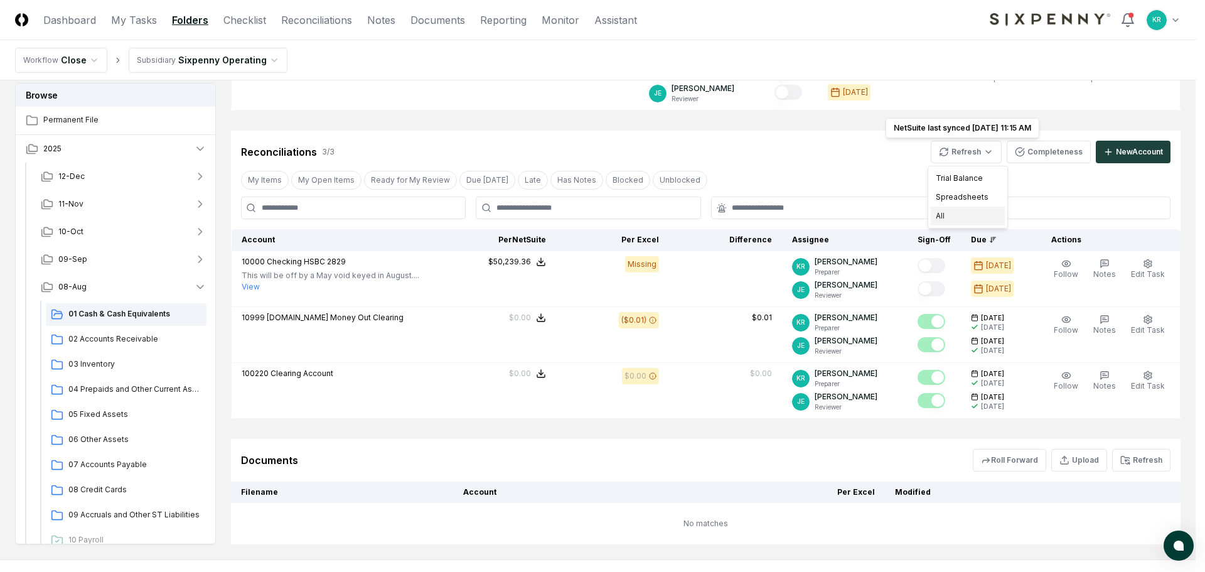
click at [943, 213] on div "All" at bounding box center [968, 215] width 74 height 19
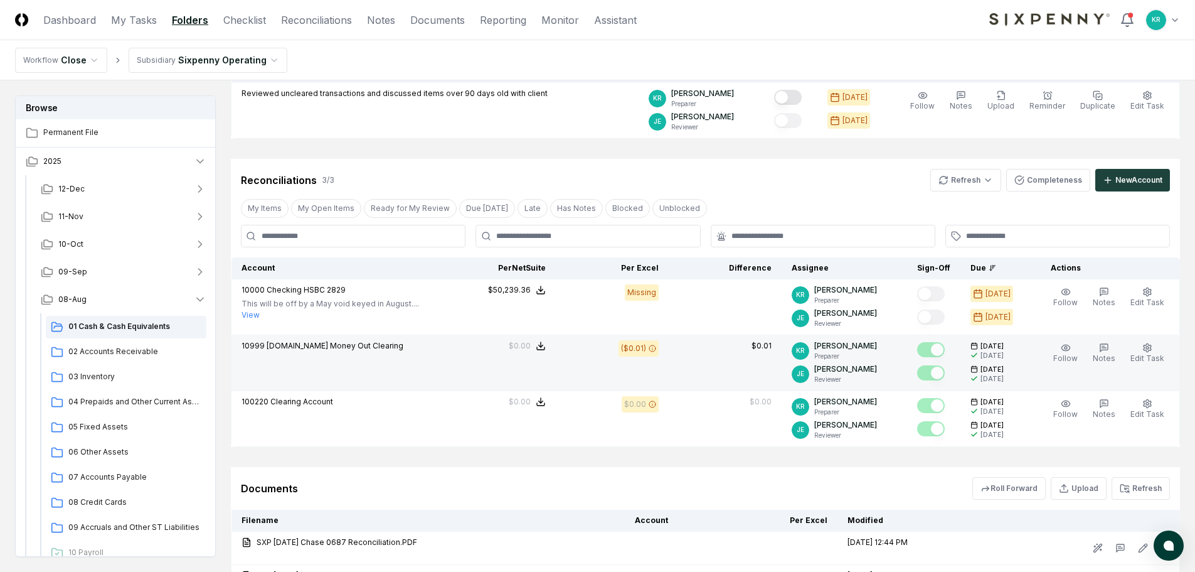
scroll to position [119, 0]
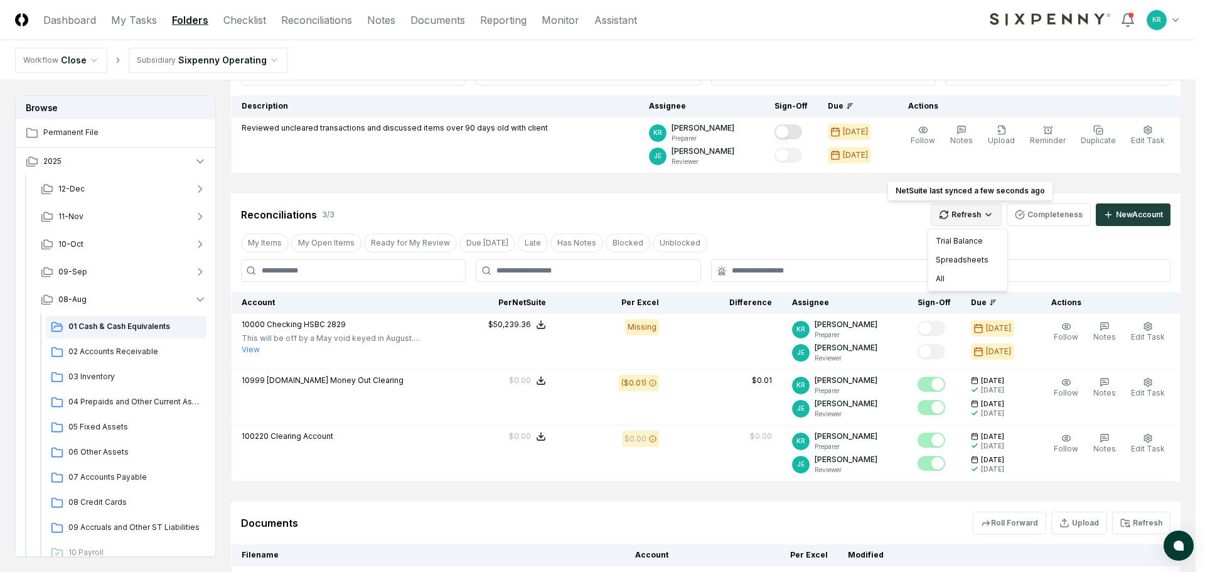
click at [964, 213] on html "CloseCore Dashboard My Tasks Folders Checklist Reconciliations Notes Documents …" at bounding box center [602, 351] width 1205 height 941
click at [965, 242] on div "Trial Balance" at bounding box center [968, 241] width 74 height 19
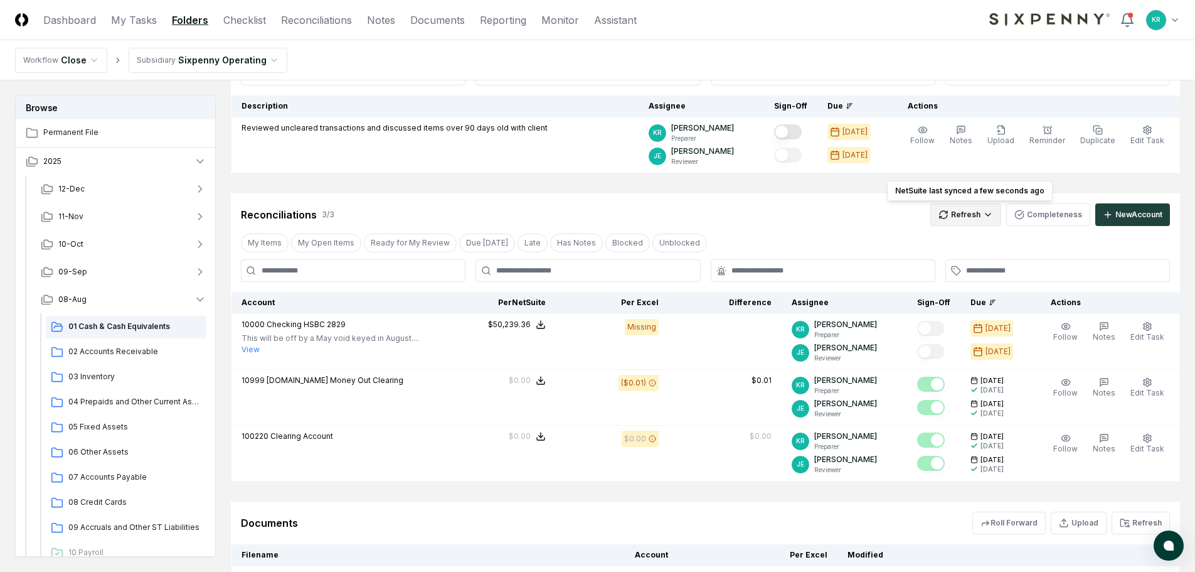
click at [992, 219] on html "CloseCore Dashboard My Tasks Folders Checklist Reconciliations Notes Documents …" at bounding box center [597, 351] width 1195 height 941
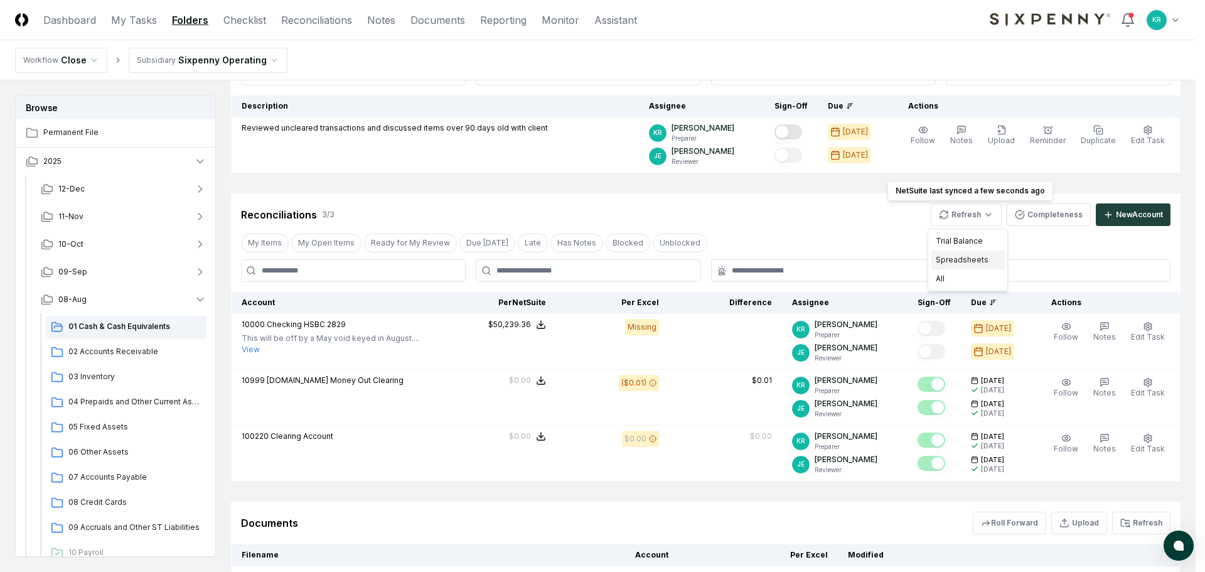
click at [956, 265] on div "Spreadsheets" at bounding box center [968, 259] width 74 height 19
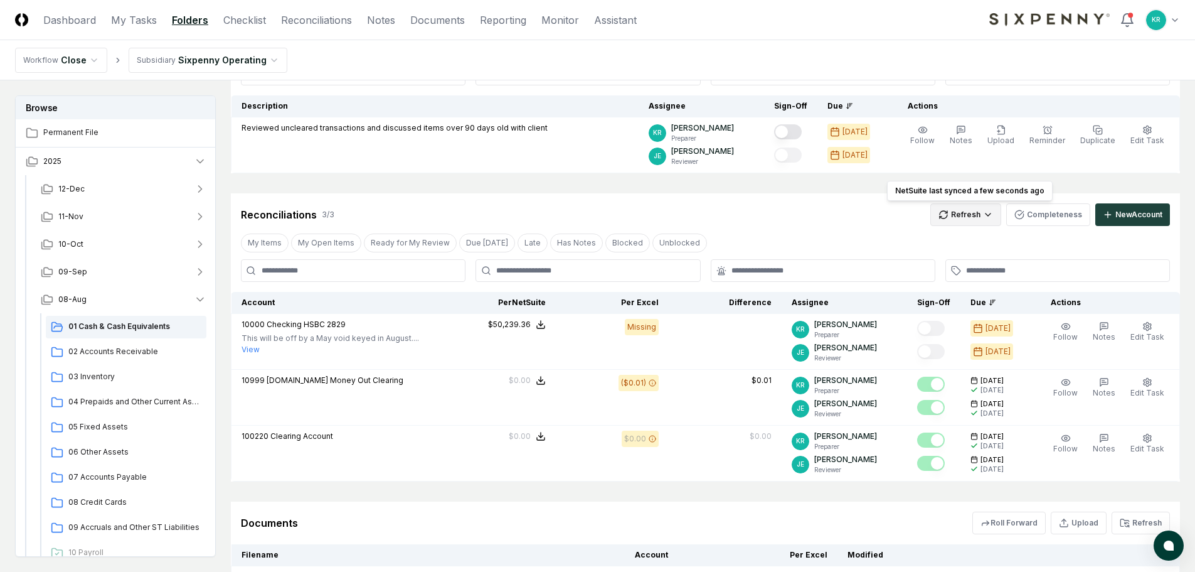
click at [980, 218] on html "CloseCore Dashboard My Tasks Folders Checklist Reconciliations Notes Documents …" at bounding box center [597, 351] width 1195 height 941
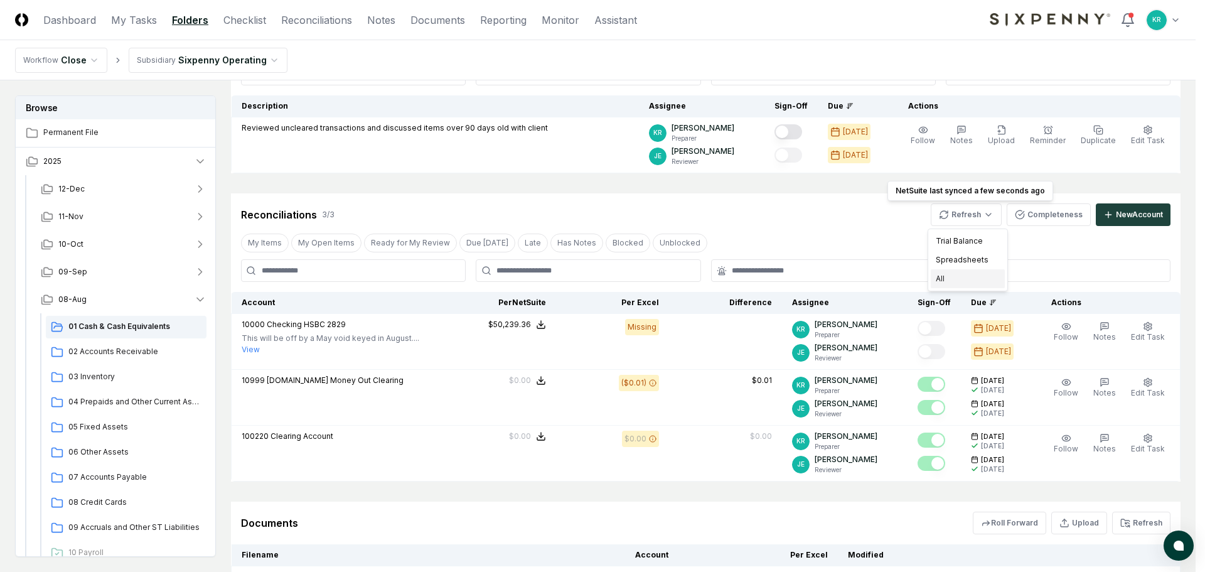
click at [944, 275] on div "All" at bounding box center [968, 278] width 74 height 19
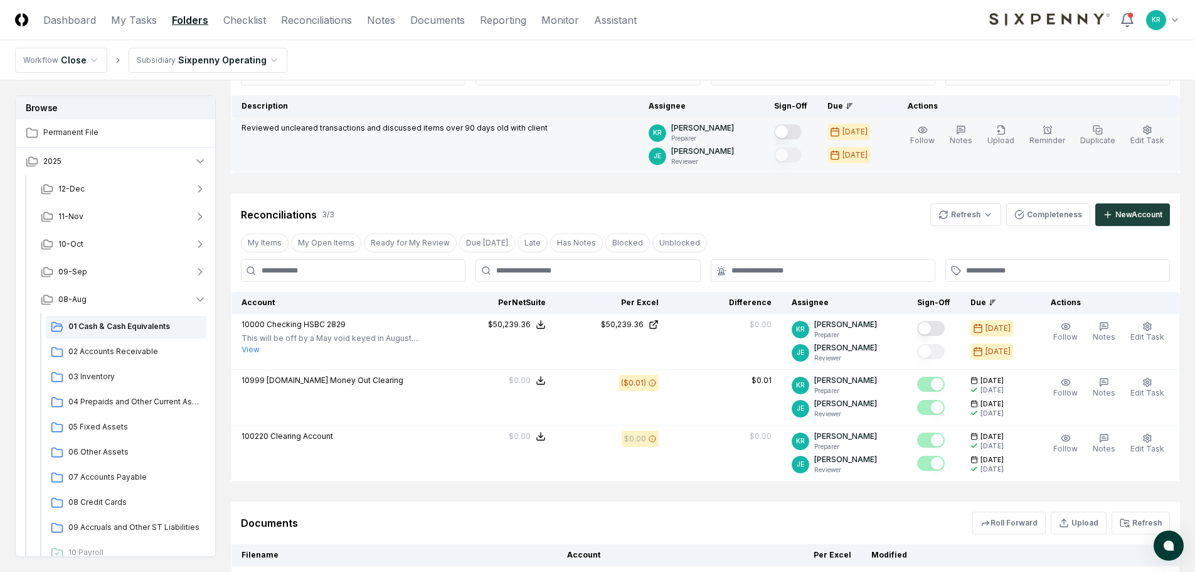
click at [802, 127] on button "Mark complete" at bounding box center [788, 131] width 28 height 15
click at [900, 235] on div "My Items My Open Items Ready for My Review Due [DATE] Late Has Notes Blocked Un…" at bounding box center [705, 242] width 949 height 23
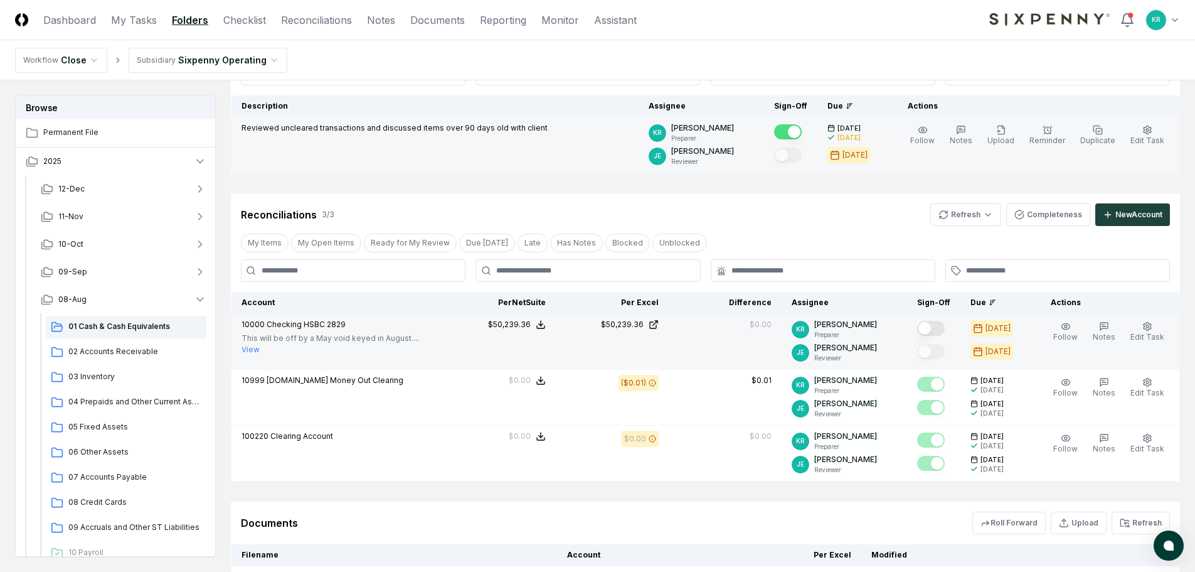
click at [945, 331] on button "Mark complete" at bounding box center [931, 328] width 28 height 15
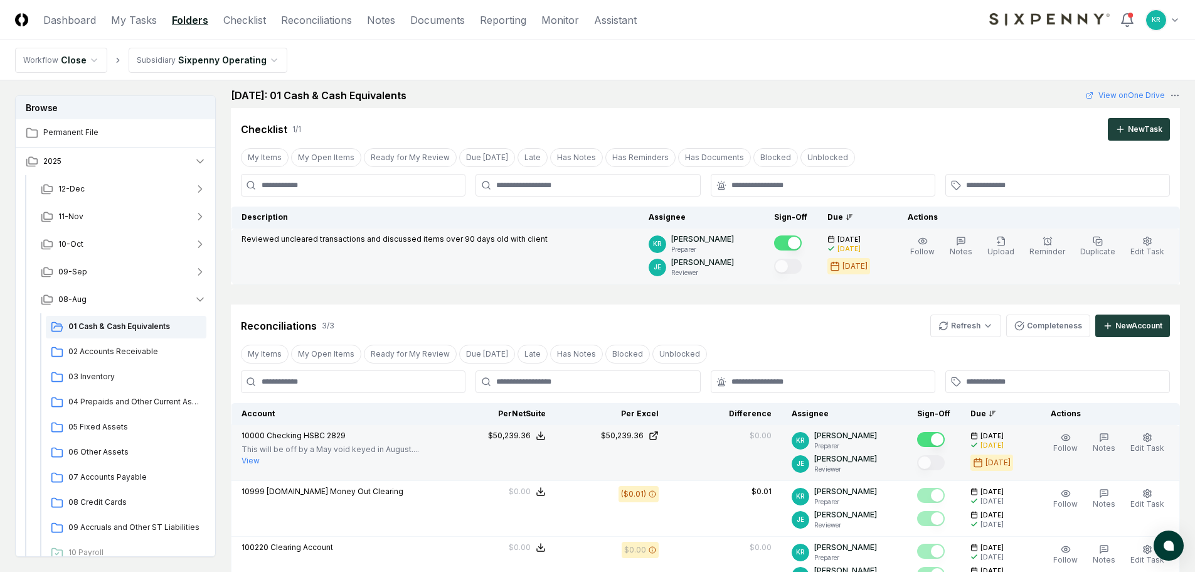
scroll to position [0, 0]
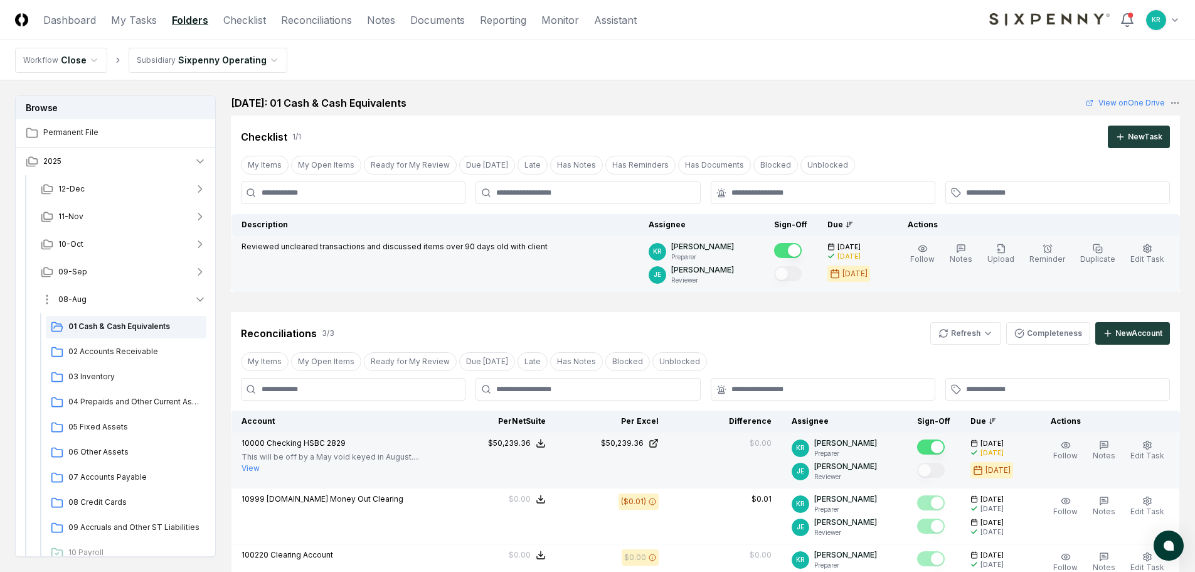
click at [72, 301] on span "08-Aug" at bounding box center [72, 299] width 28 height 11
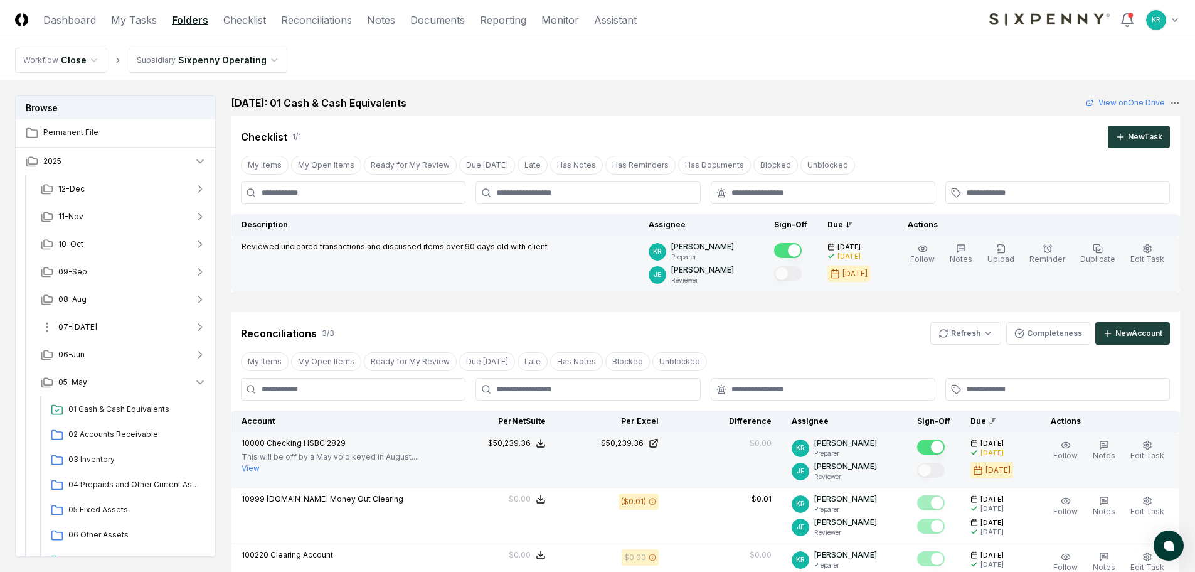
click at [80, 328] on span "07-[DATE]" at bounding box center [77, 326] width 39 height 11
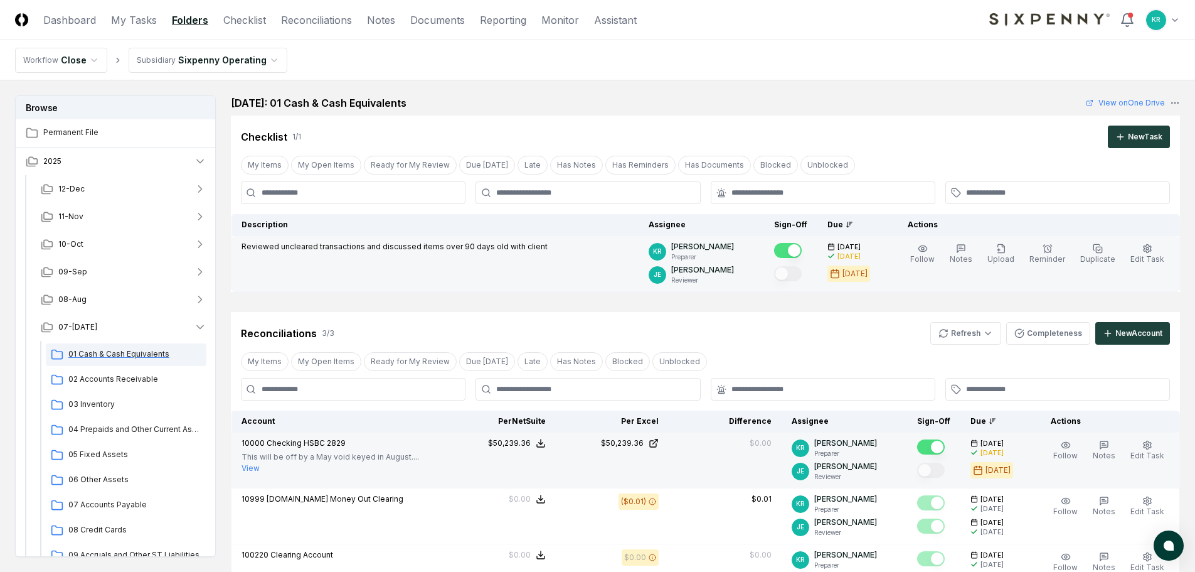
click at [85, 357] on span "01 Cash & Cash Equivalents" at bounding box center [134, 353] width 133 height 11
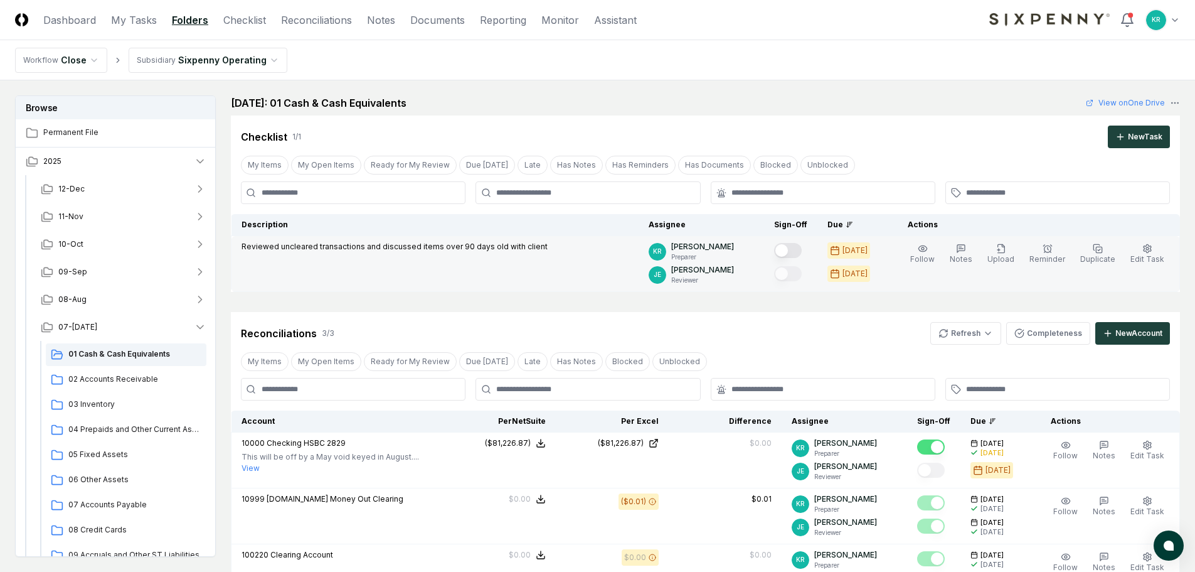
click at [802, 244] on button "Mark complete" at bounding box center [788, 250] width 28 height 15
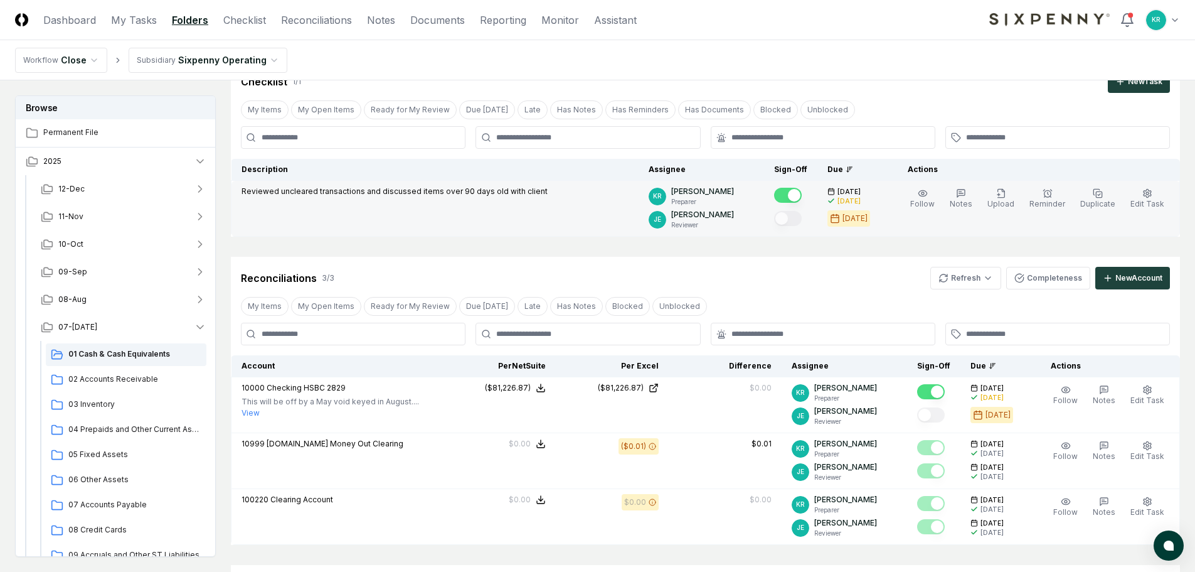
scroll to position [125, 0]
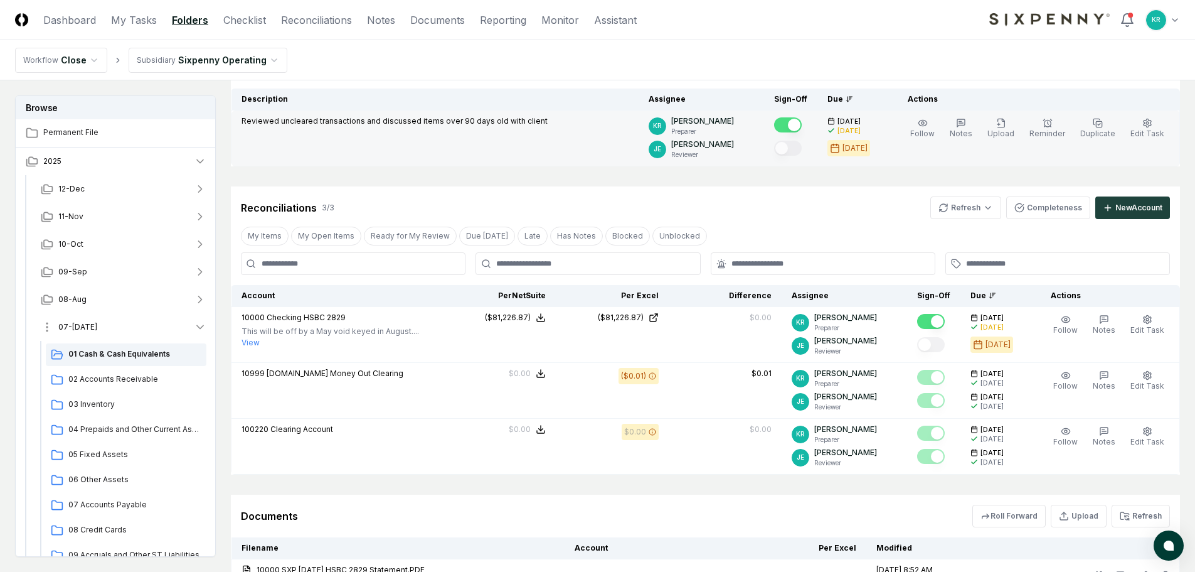
click at [72, 330] on span "07-[DATE]" at bounding box center [77, 326] width 39 height 11
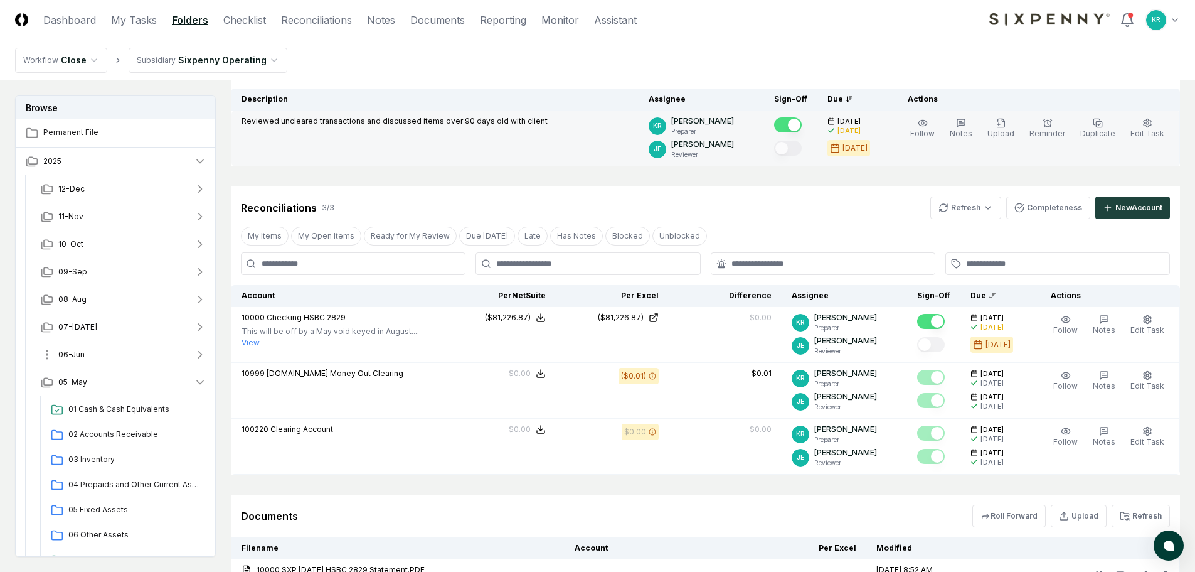
click at [80, 355] on span "06-Jun" at bounding box center [71, 354] width 26 height 11
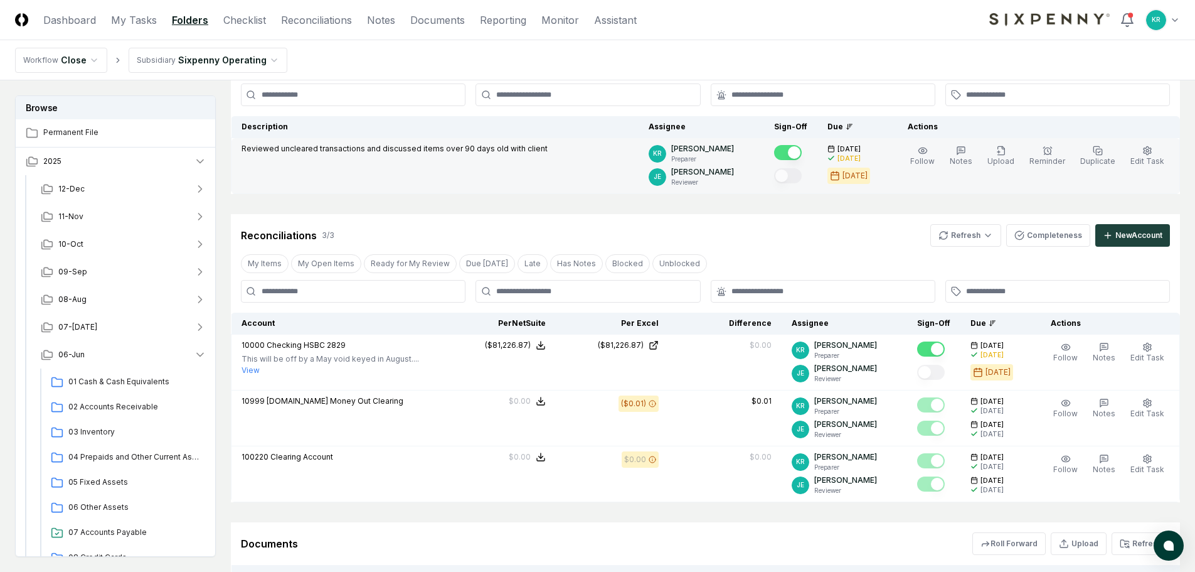
scroll to position [63, 0]
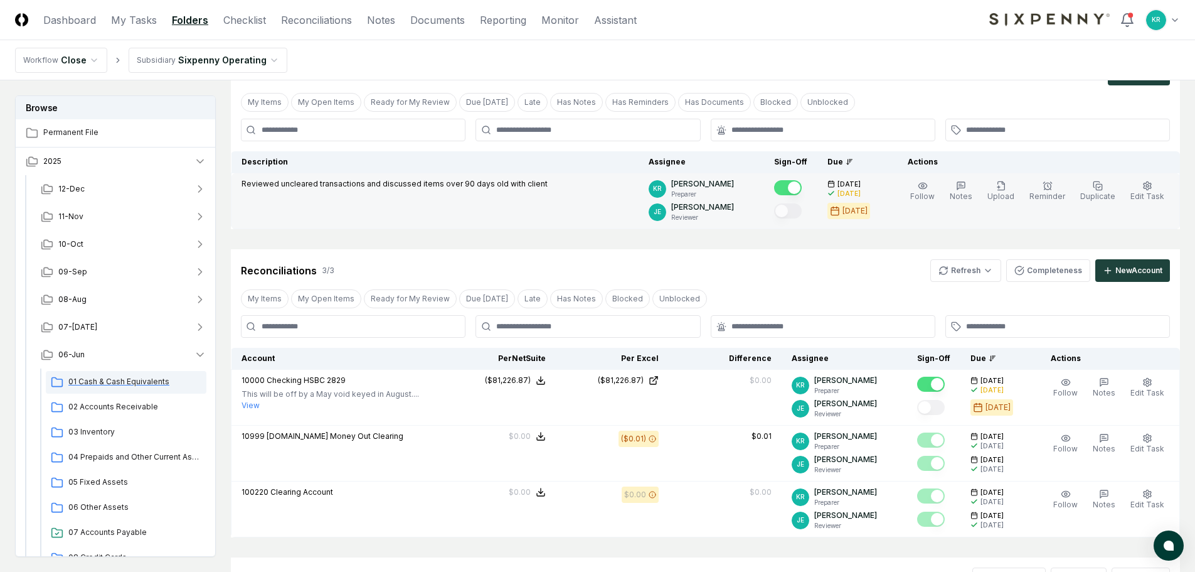
click at [89, 382] on span "01 Cash & Cash Equivalents" at bounding box center [134, 381] width 133 height 11
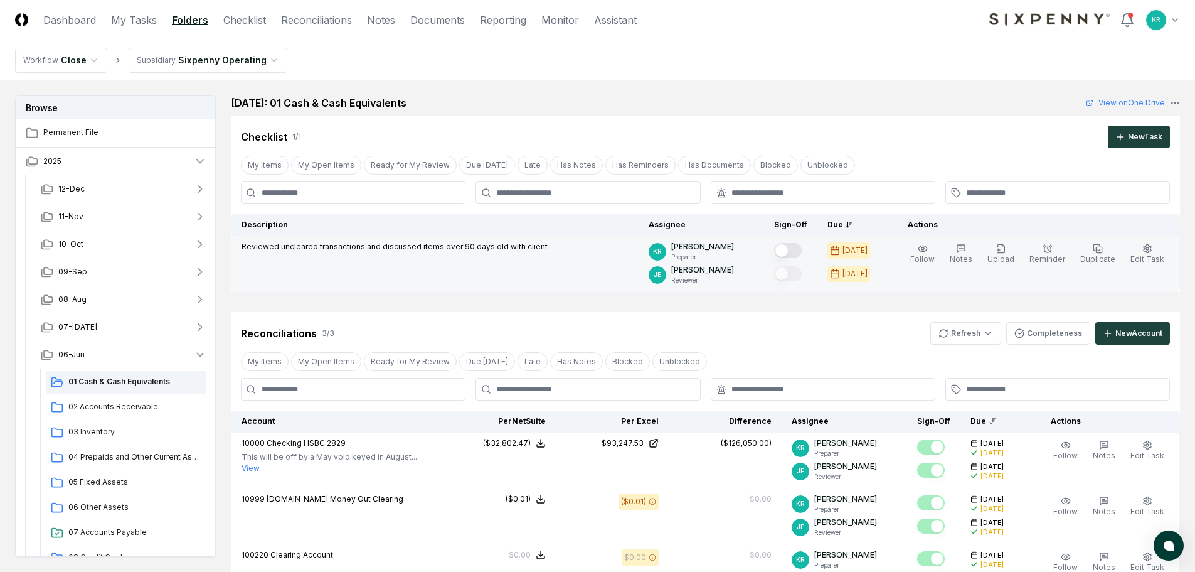
click at [802, 253] on button "Mark complete" at bounding box center [788, 250] width 28 height 15
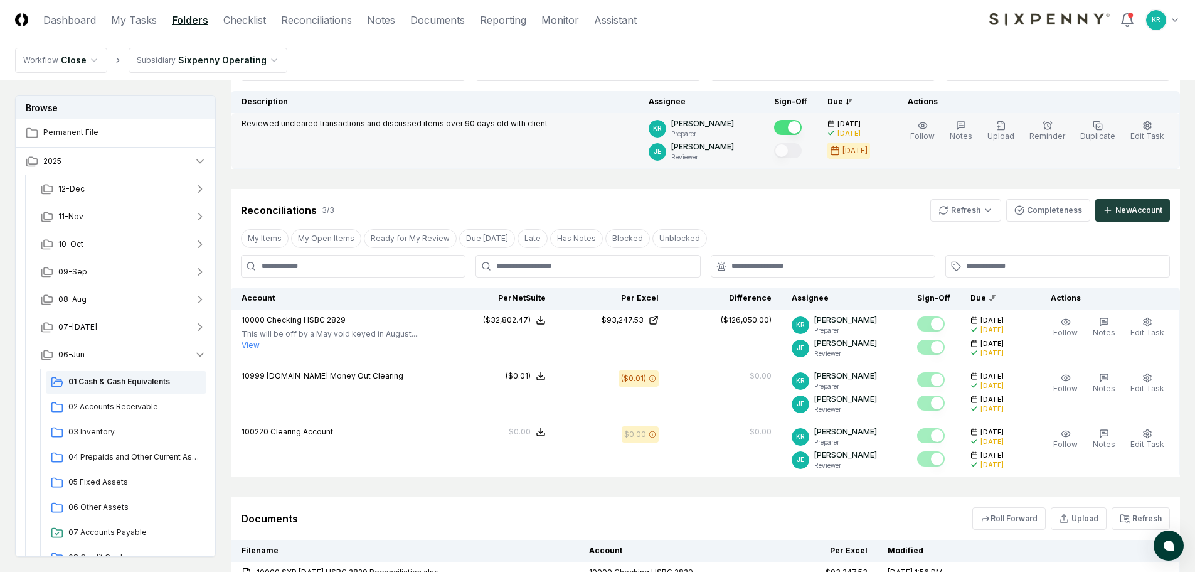
scroll to position [125, 0]
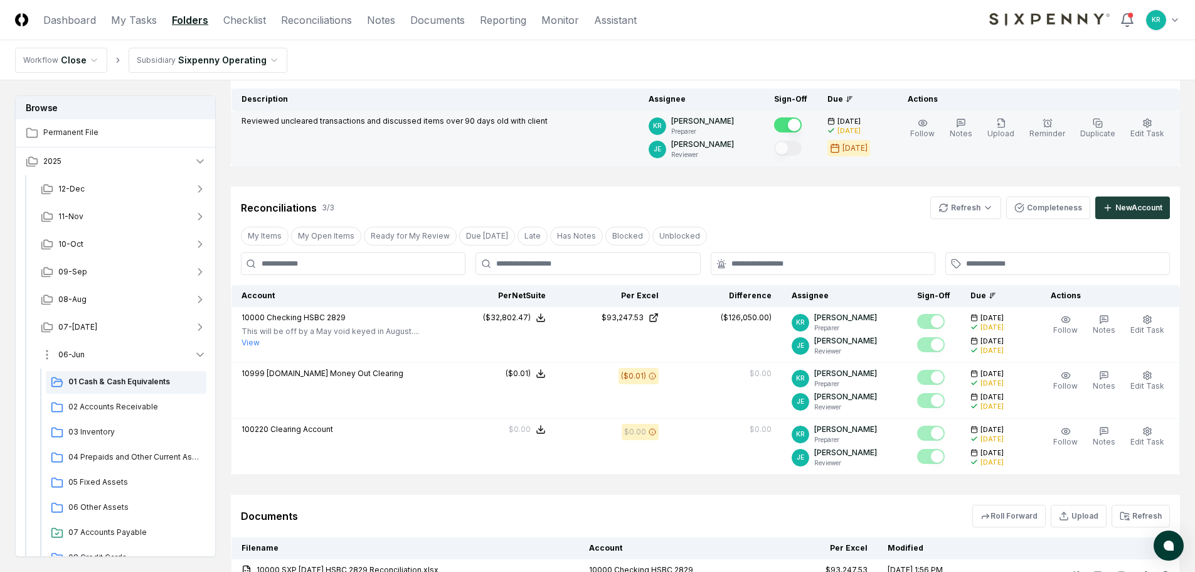
click at [65, 354] on span "06-Jun" at bounding box center [71, 354] width 26 height 11
click at [77, 383] on span "05-May" at bounding box center [72, 381] width 29 height 11
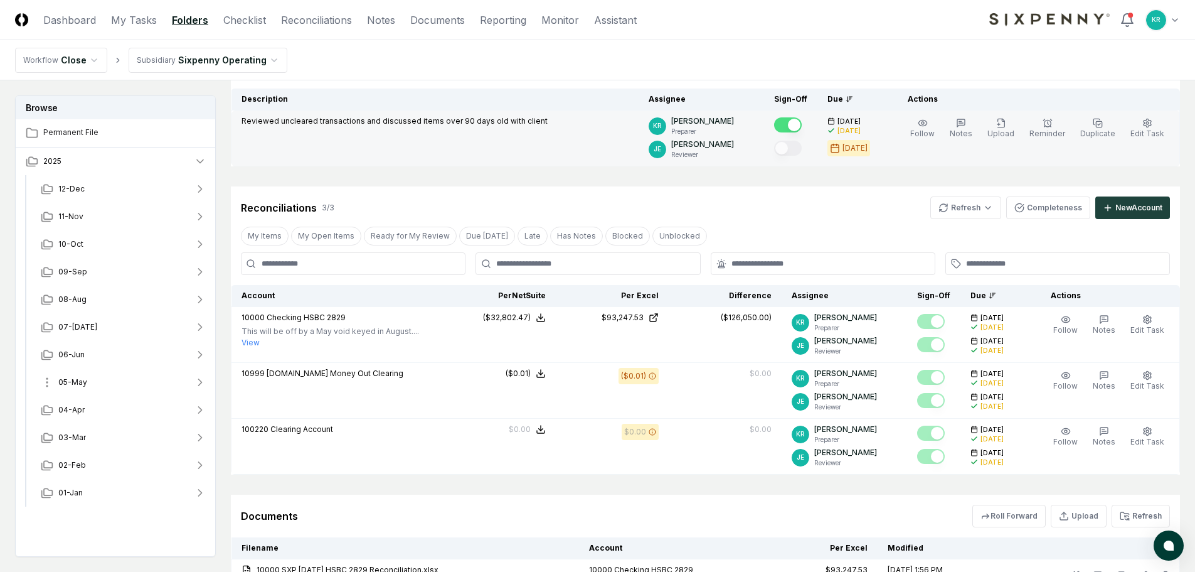
click at [76, 376] on button "05-May" at bounding box center [124, 382] width 186 height 28
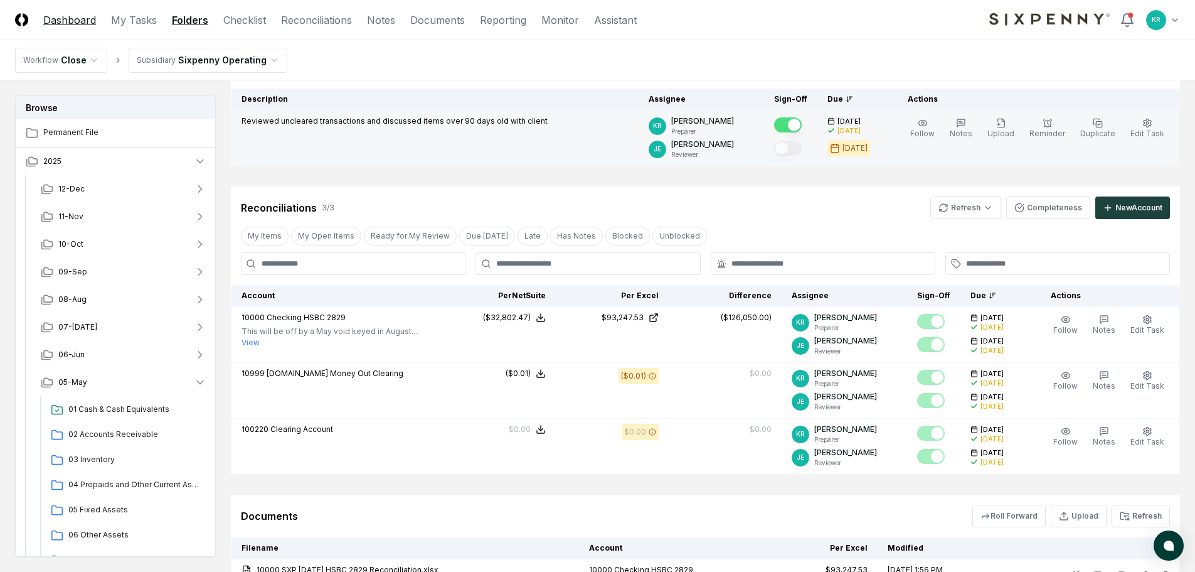
click at [80, 23] on link "Dashboard" at bounding box center [69, 20] width 53 height 15
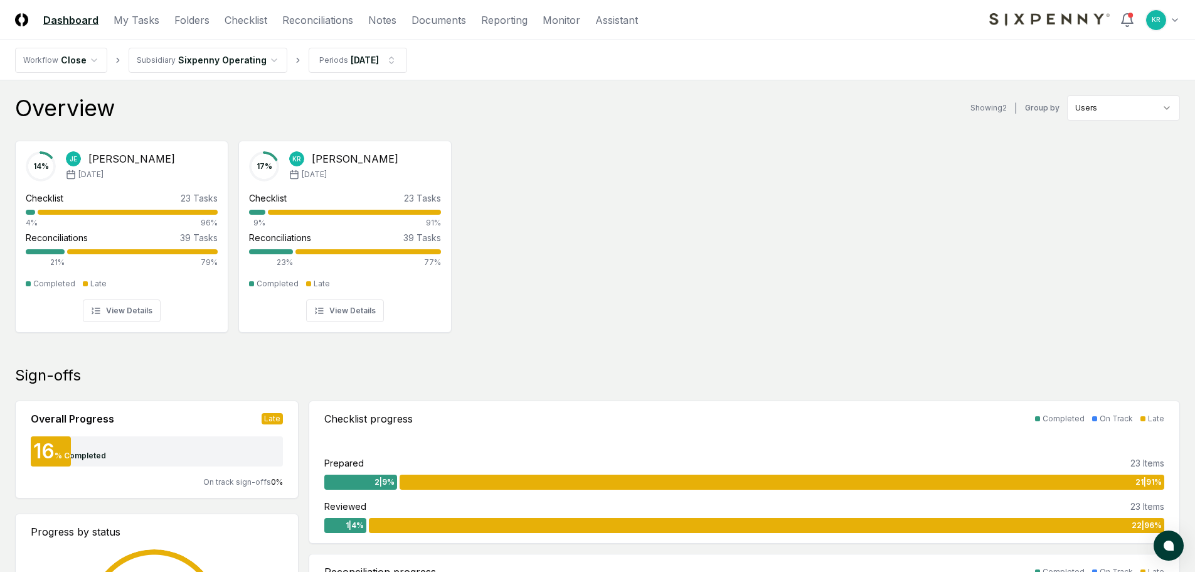
click at [542, 223] on div "14 % [PERSON_NAME] [DATE] Checklist 23 Tasks 4% 96% Reconciliations 39 Tasks 21…" at bounding box center [597, 236] width 1195 height 210
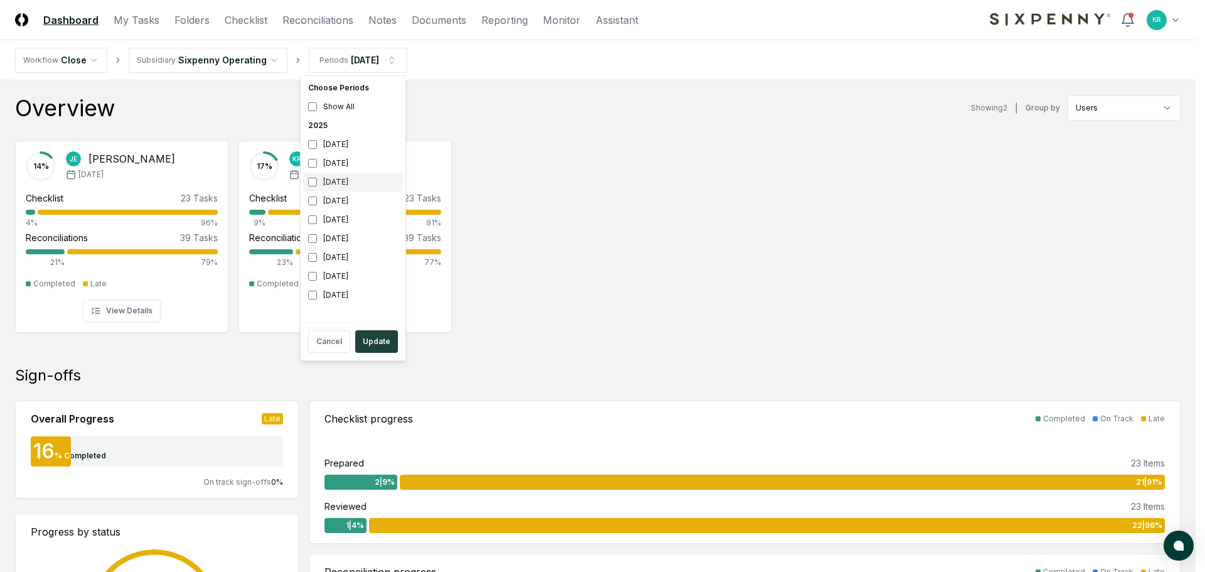
click at [343, 186] on div "[DATE]" at bounding box center [353, 182] width 100 height 19
click at [335, 197] on div "[DATE]" at bounding box center [353, 200] width 100 height 19
click at [375, 342] on button "Update" at bounding box center [376, 341] width 43 height 23
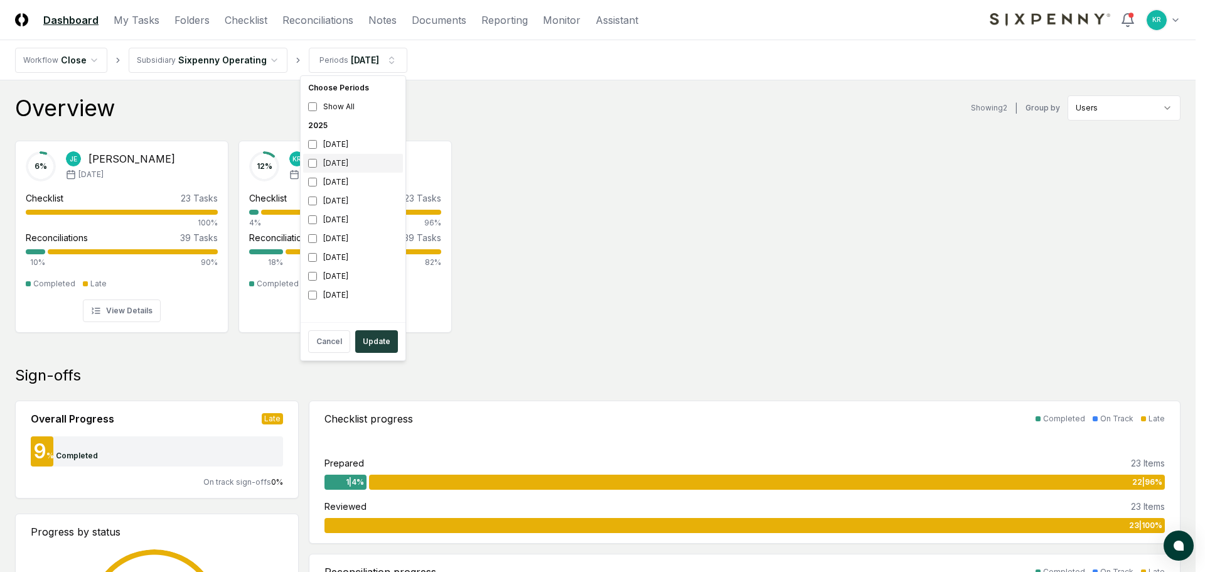
click at [334, 162] on div "[DATE]" at bounding box center [353, 163] width 100 height 19
click at [340, 181] on div "[DATE]" at bounding box center [353, 182] width 100 height 19
click at [372, 346] on button "Update" at bounding box center [376, 341] width 43 height 23
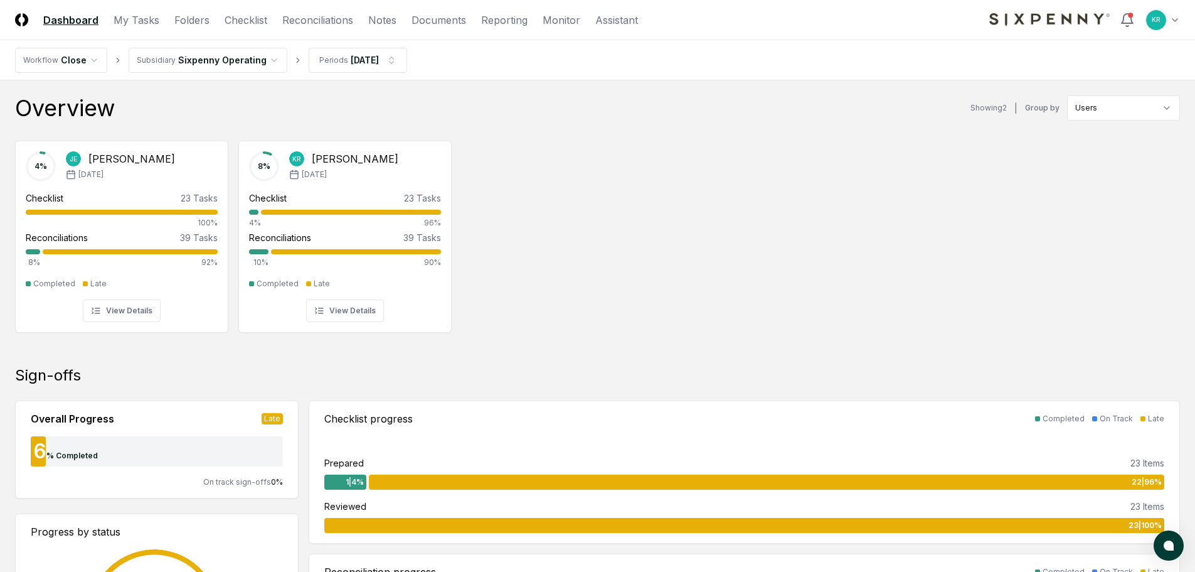
click at [545, 312] on div "4 % [PERSON_NAME] [DATE] Checklist 23 Tasks 100% Reconciliations 39 Tasks 8% 92…" at bounding box center [597, 236] width 1195 height 210
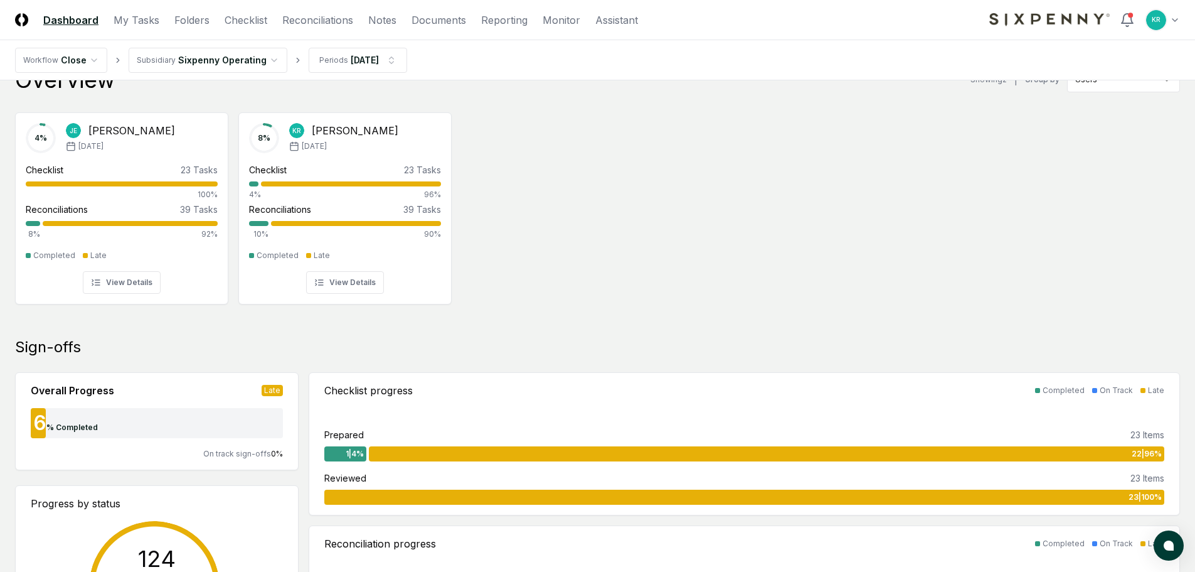
scroll to position [63, 0]
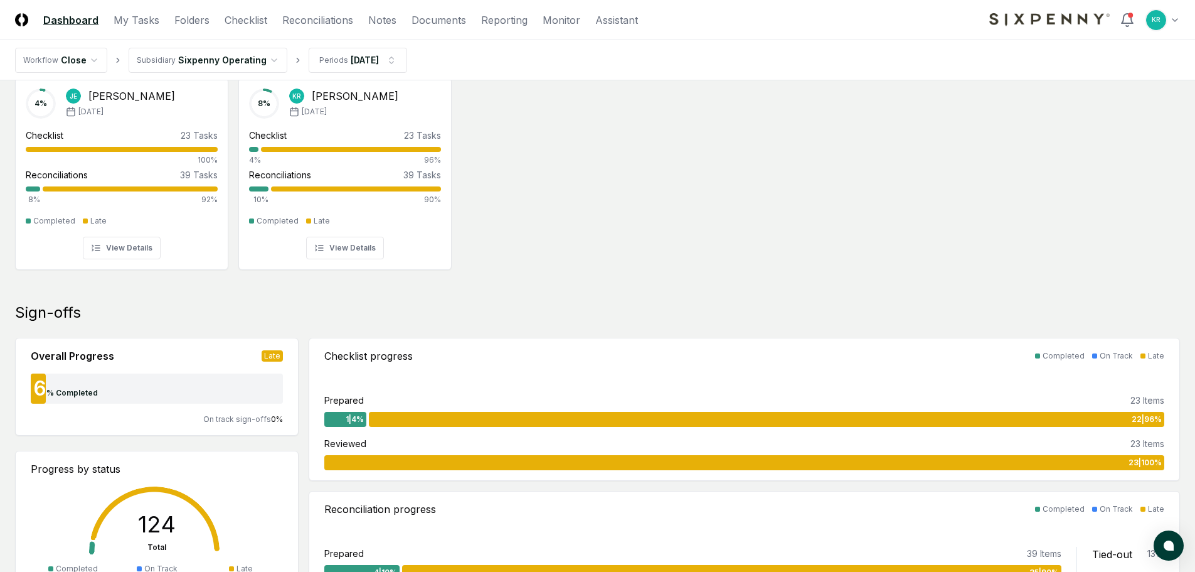
click at [617, 199] on div "4 % [PERSON_NAME] [DATE] Checklist 23 Tasks 100% Reconciliations 39 Tasks 8% 92…" at bounding box center [597, 173] width 1195 height 210
click at [187, 17] on link "Folders" at bounding box center [191, 20] width 35 height 15
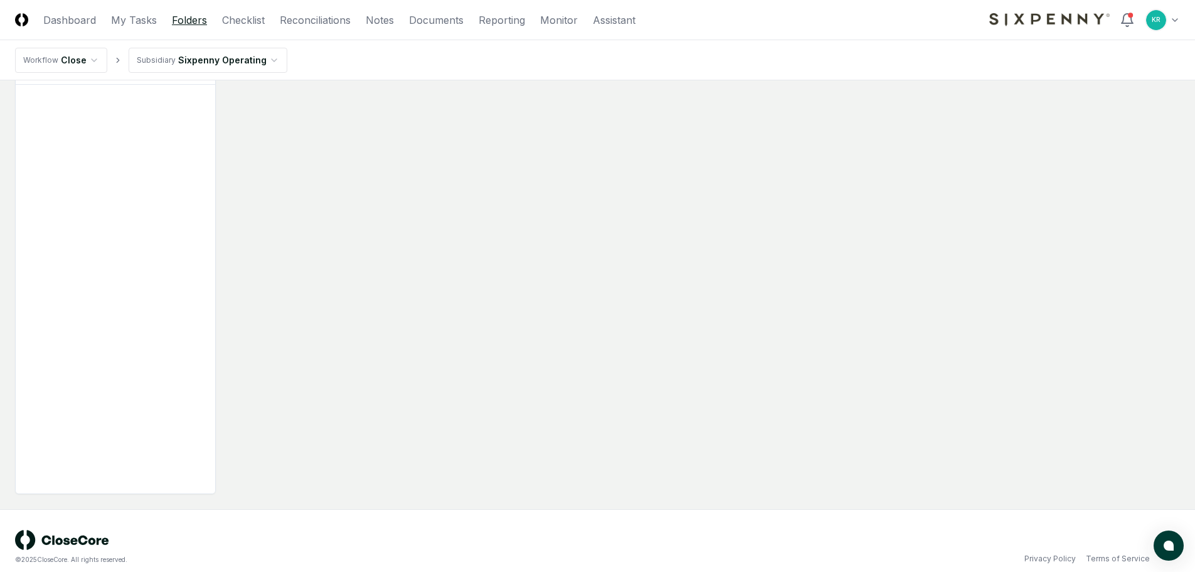
scroll to position [0, 0]
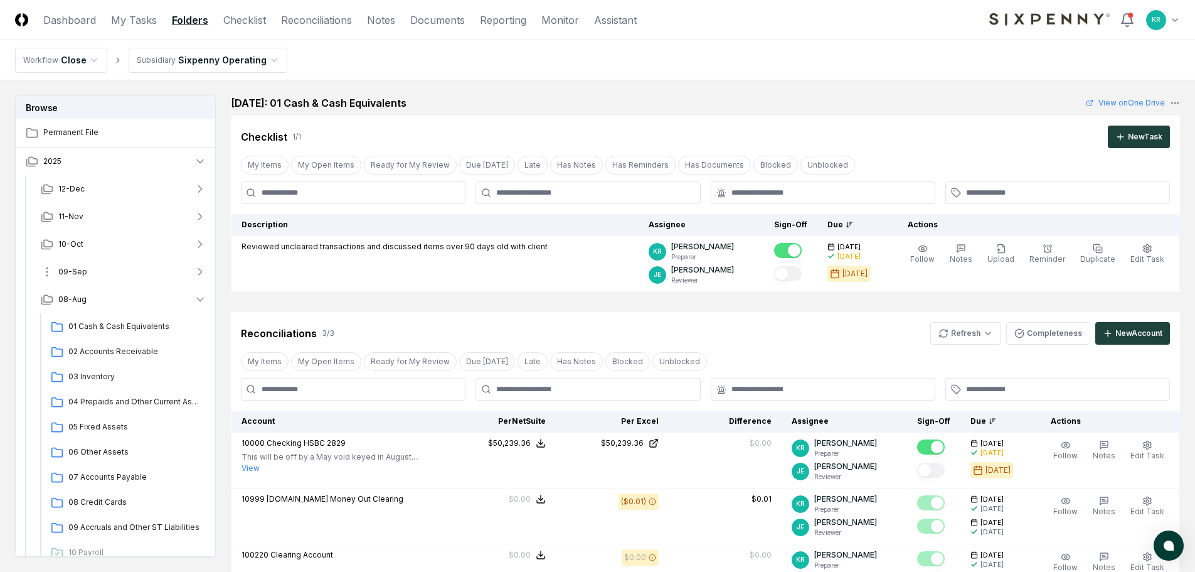
click at [82, 269] on span "09-Sep" at bounding box center [72, 271] width 29 height 11
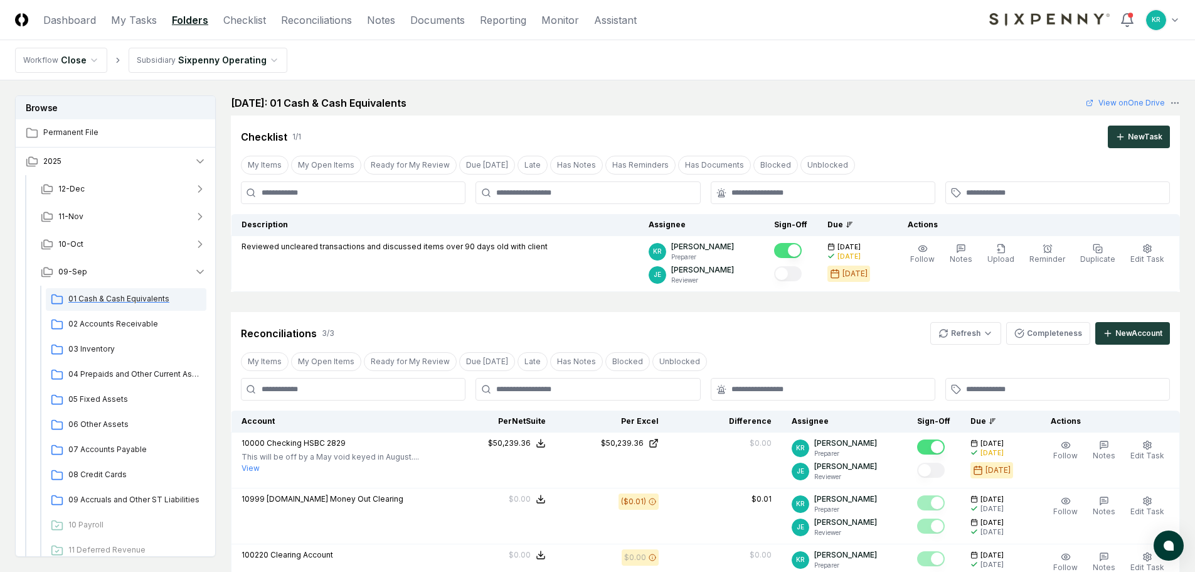
click at [111, 297] on span "01 Cash & Cash Equivalents" at bounding box center [134, 298] width 133 height 11
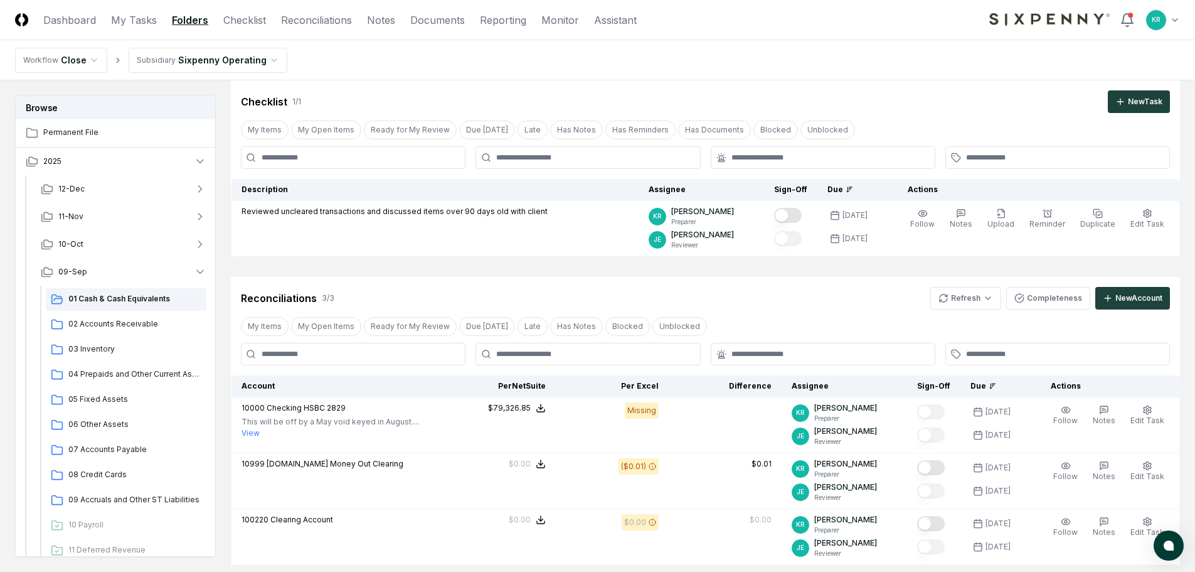
scroll to position [63, 0]
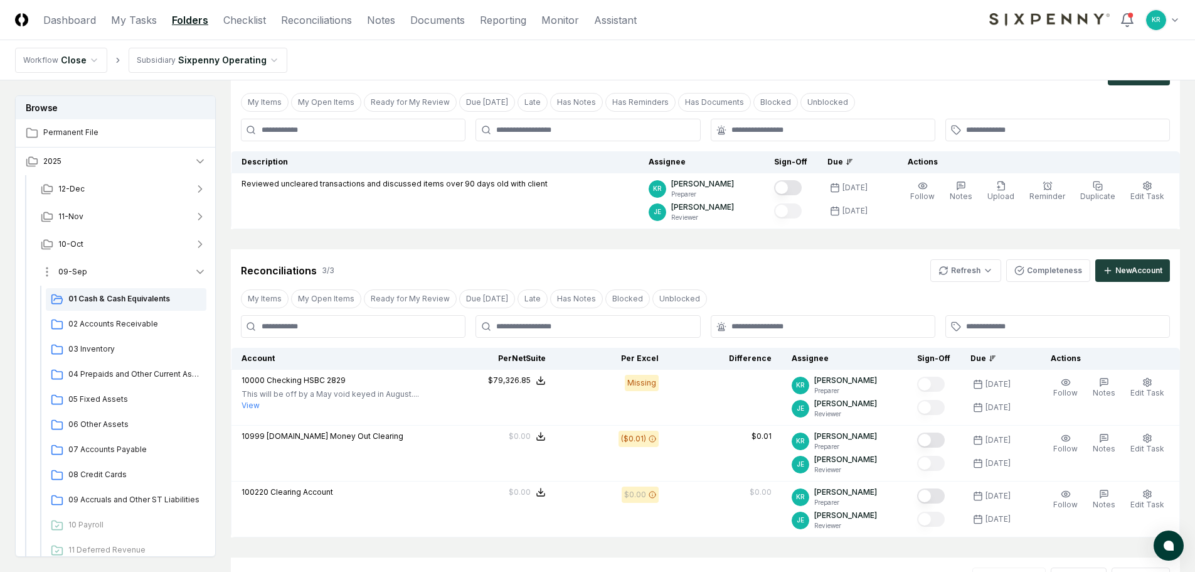
click at [67, 273] on span "09-Sep" at bounding box center [72, 271] width 29 height 11
